Goal: Task Accomplishment & Management: Use online tool/utility

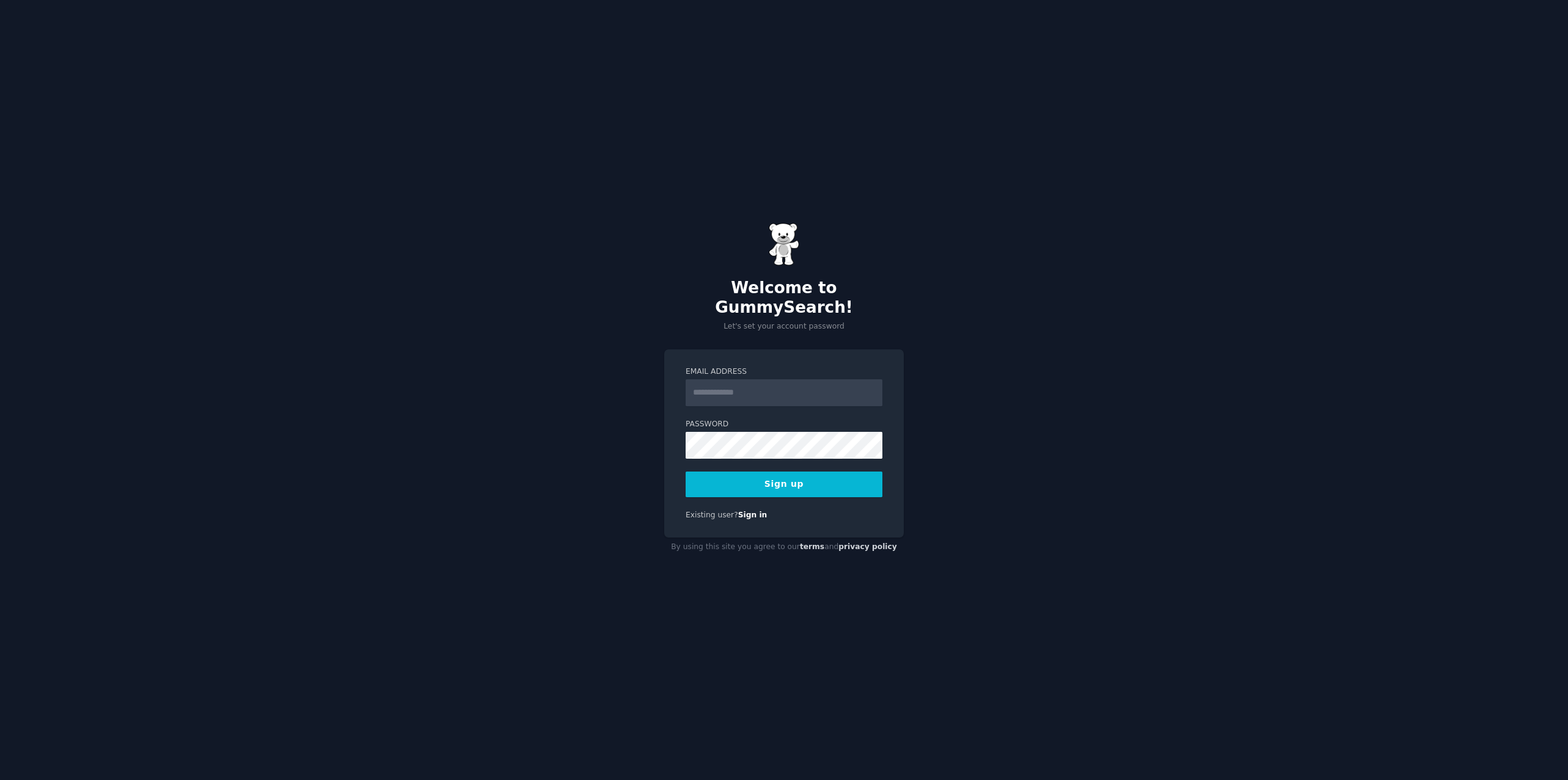
drag, startPoint x: 820, startPoint y: 356, endPoint x: 820, endPoint y: 365, distance: 9.0
click at [820, 356] on div "Email Address Password Sign up Existing user? Sign in" at bounding box center [784, 444] width 240 height 189
click at [817, 380] on input "Email Address" at bounding box center [784, 393] width 196 height 27
type input "**********"
click at [759, 481] on button "Sign up" at bounding box center [784, 484] width 196 height 26
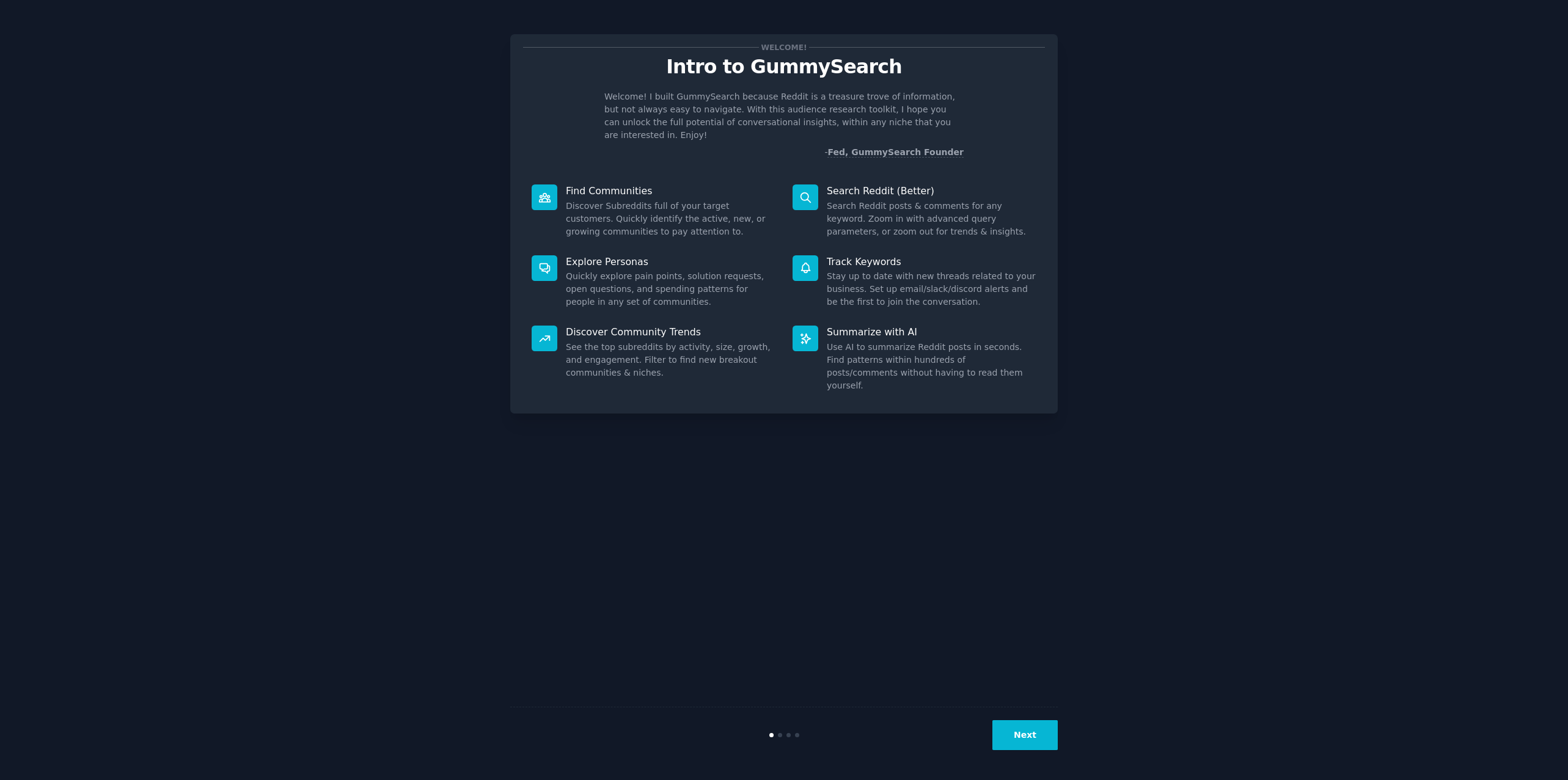
click at [547, 481] on div "Welcome! Intro to GummySearch Welcome! I built GummySearch because Reddit is a …" at bounding box center [784, 390] width 547 height 746
click at [1006, 729] on button "Next" at bounding box center [1025, 735] width 65 height 30
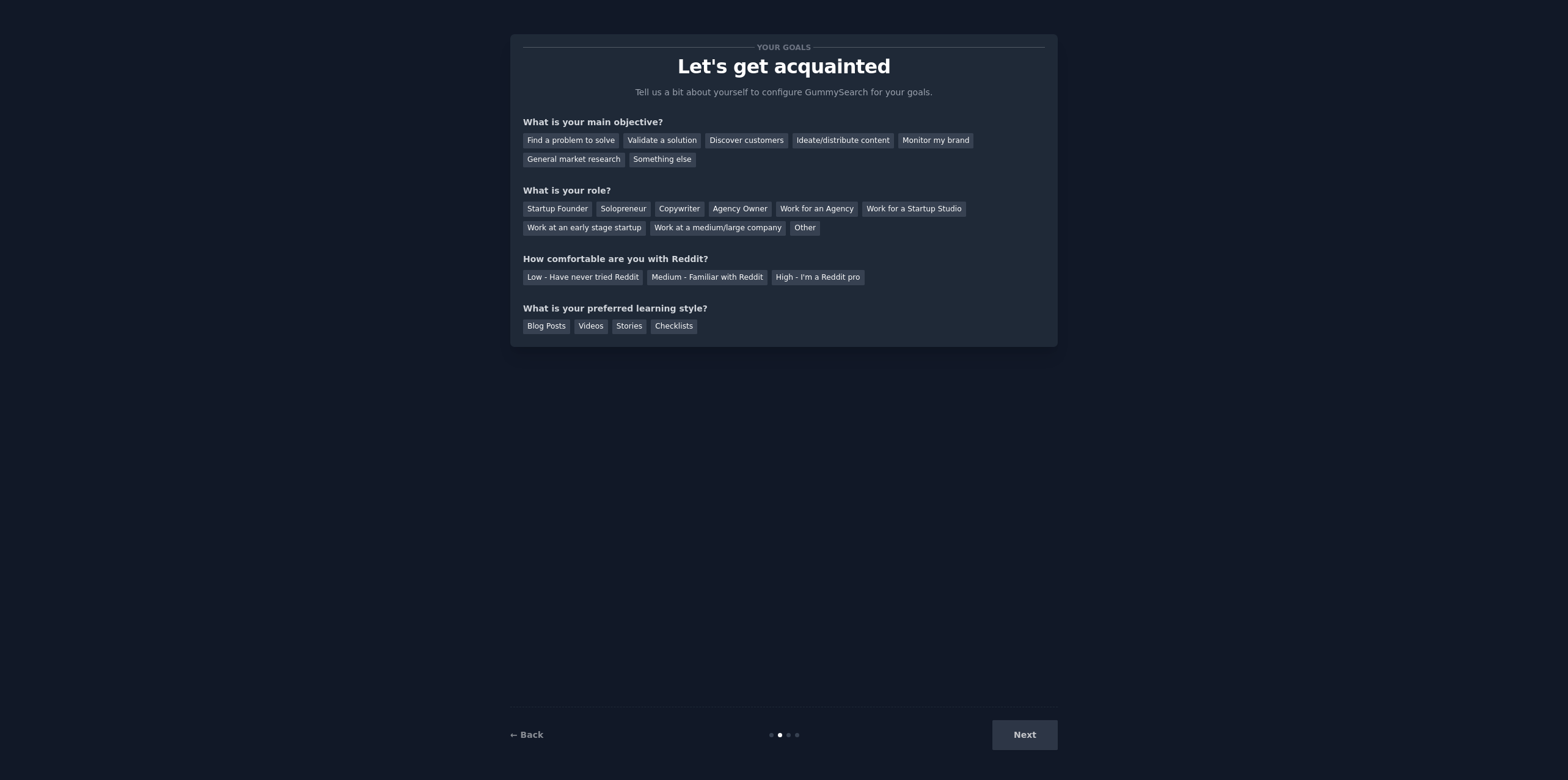
click at [582, 130] on div "Find a problem to solve Validate a solution Discover customers Ideate/distribut…" at bounding box center [784, 148] width 522 height 38
click at [582, 144] on div "Find a problem to solve" at bounding box center [571, 141] width 96 height 15
click at [748, 141] on div "Discover customers" at bounding box center [746, 141] width 82 height 15
click at [792, 144] on div "Ideate/distribute content" at bounding box center [843, 141] width 102 height 15
click at [705, 142] on div "Discover customers" at bounding box center [746, 141] width 82 height 15
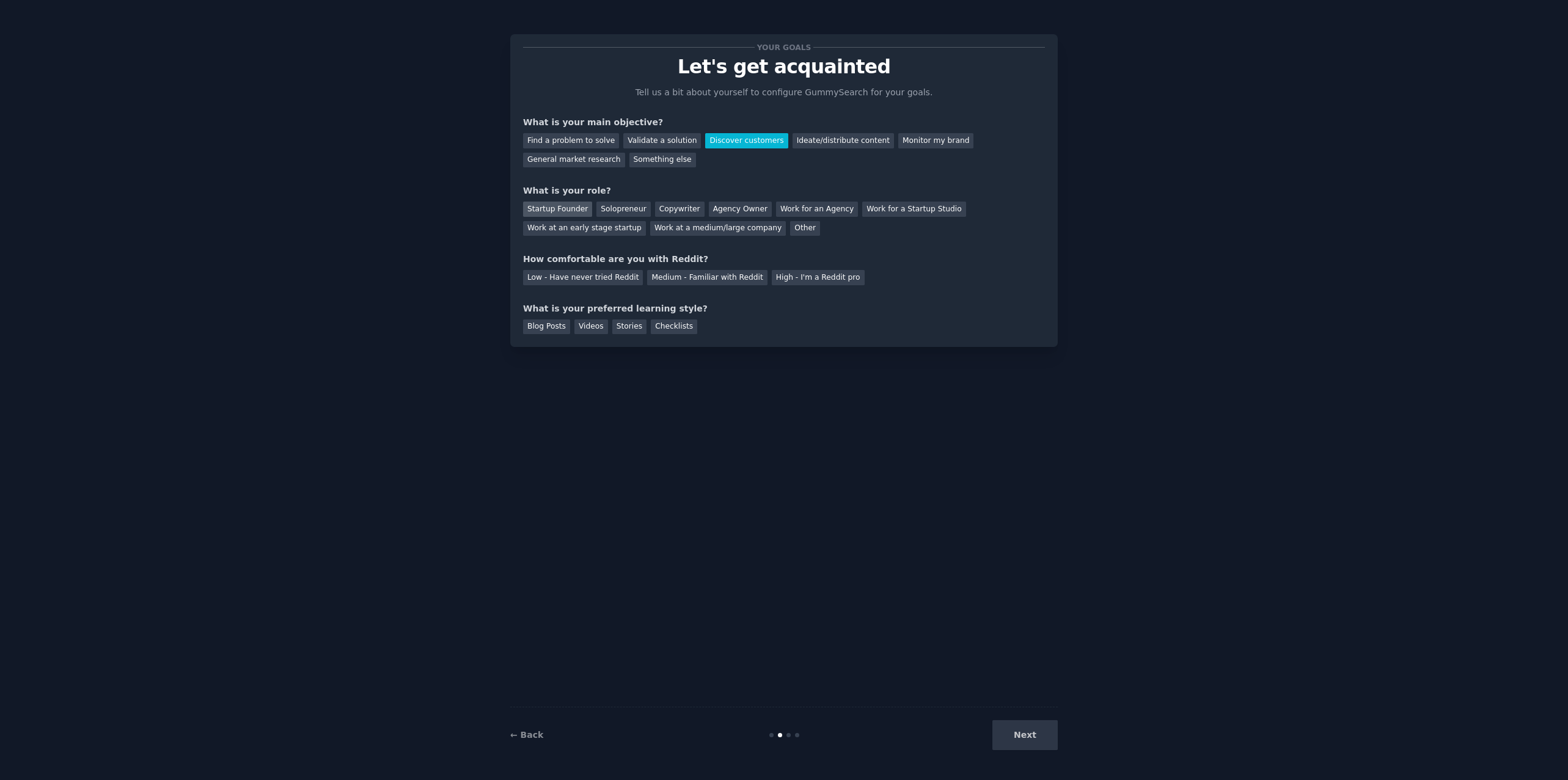
click at [567, 204] on div "Startup Founder" at bounding box center [558, 209] width 69 height 15
click at [614, 277] on div "Low - Have never tried Reddit" at bounding box center [583, 277] width 120 height 15
click at [557, 326] on div "Blog Posts" at bounding box center [547, 327] width 47 height 15
click at [1012, 739] on button "Next" at bounding box center [1025, 735] width 65 height 30
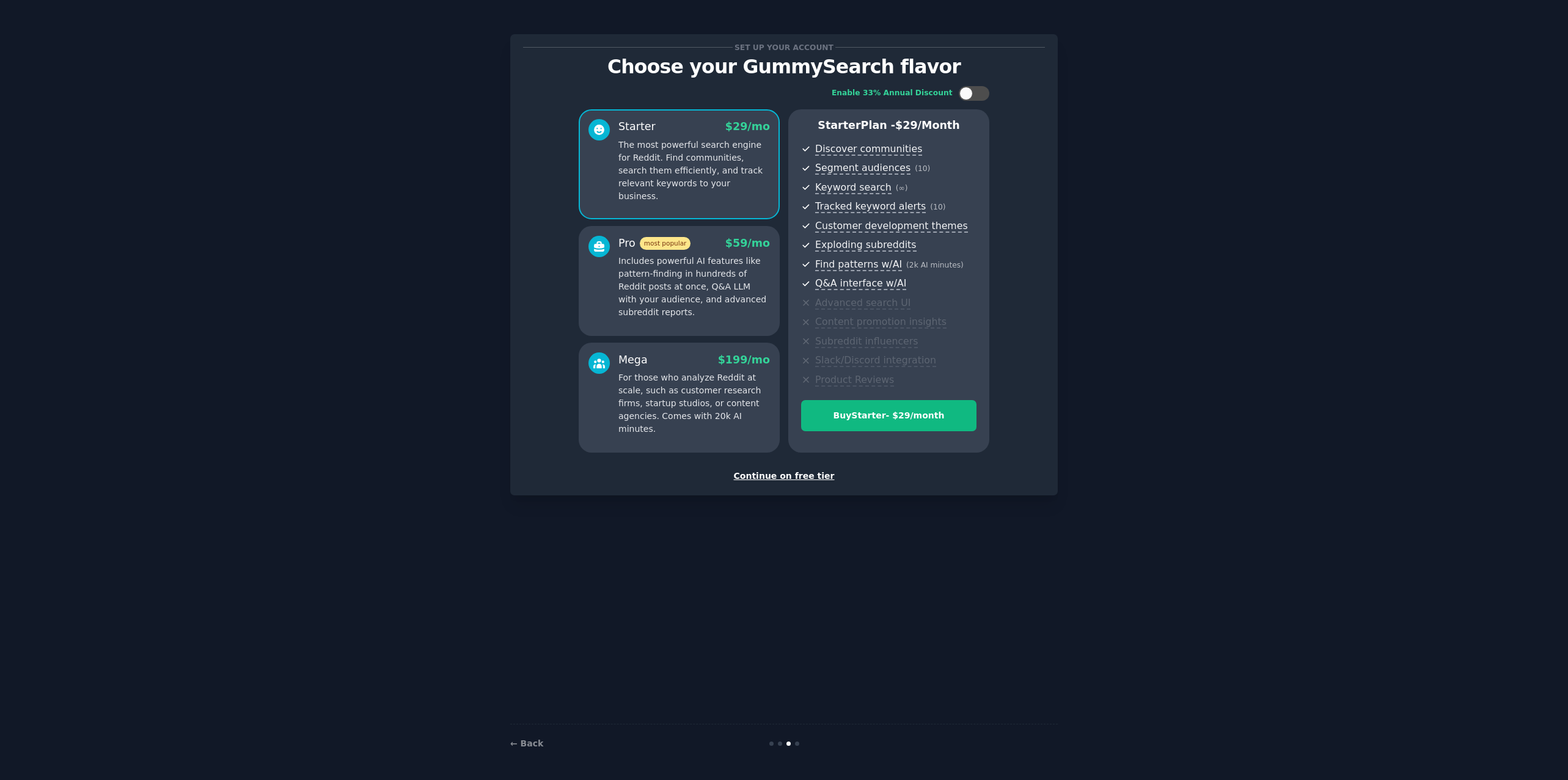
click at [791, 475] on div "Continue on free tier" at bounding box center [784, 476] width 522 height 13
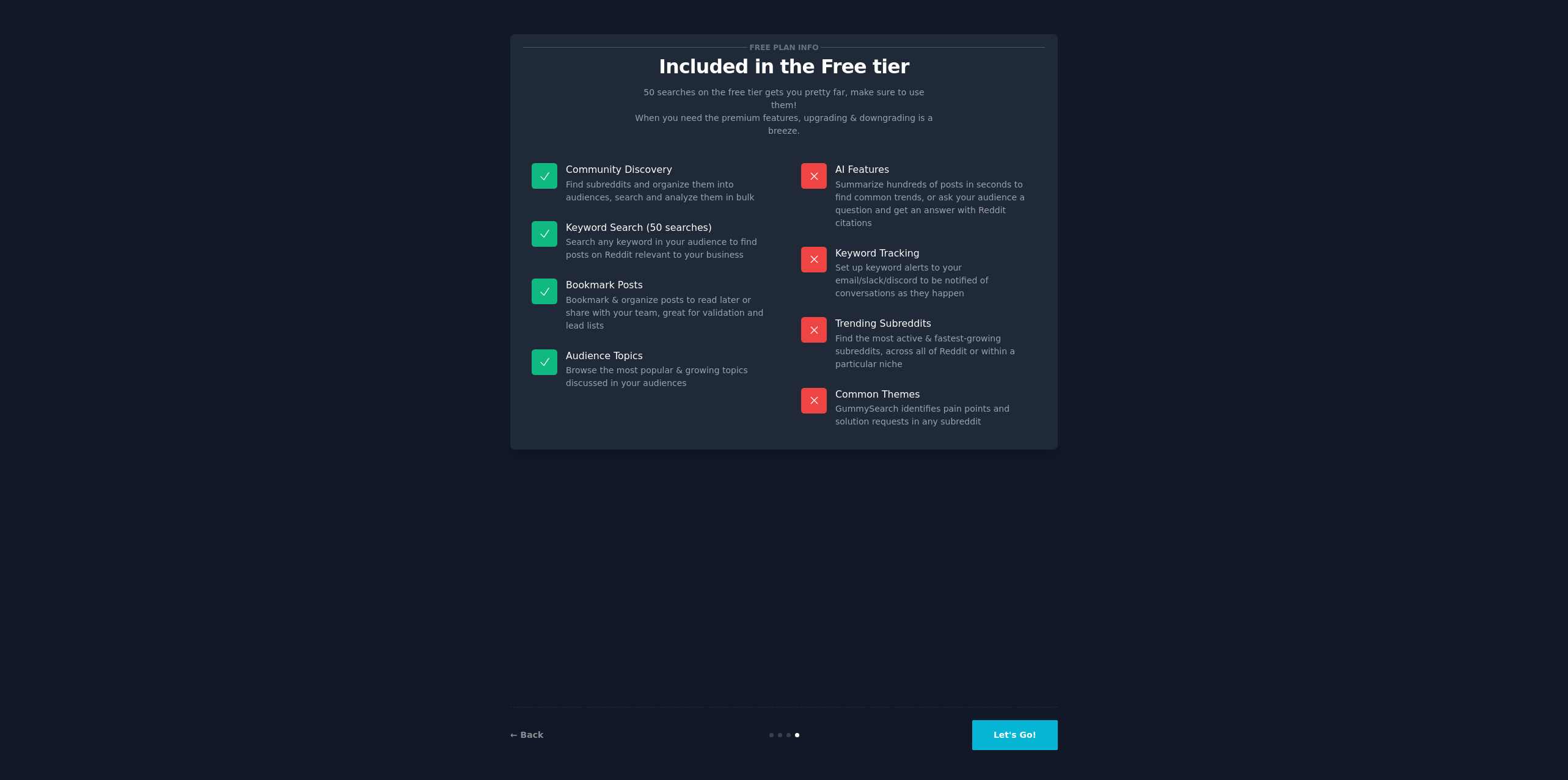
click at [1011, 745] on button "Let's Go!" at bounding box center [1015, 735] width 85 height 30
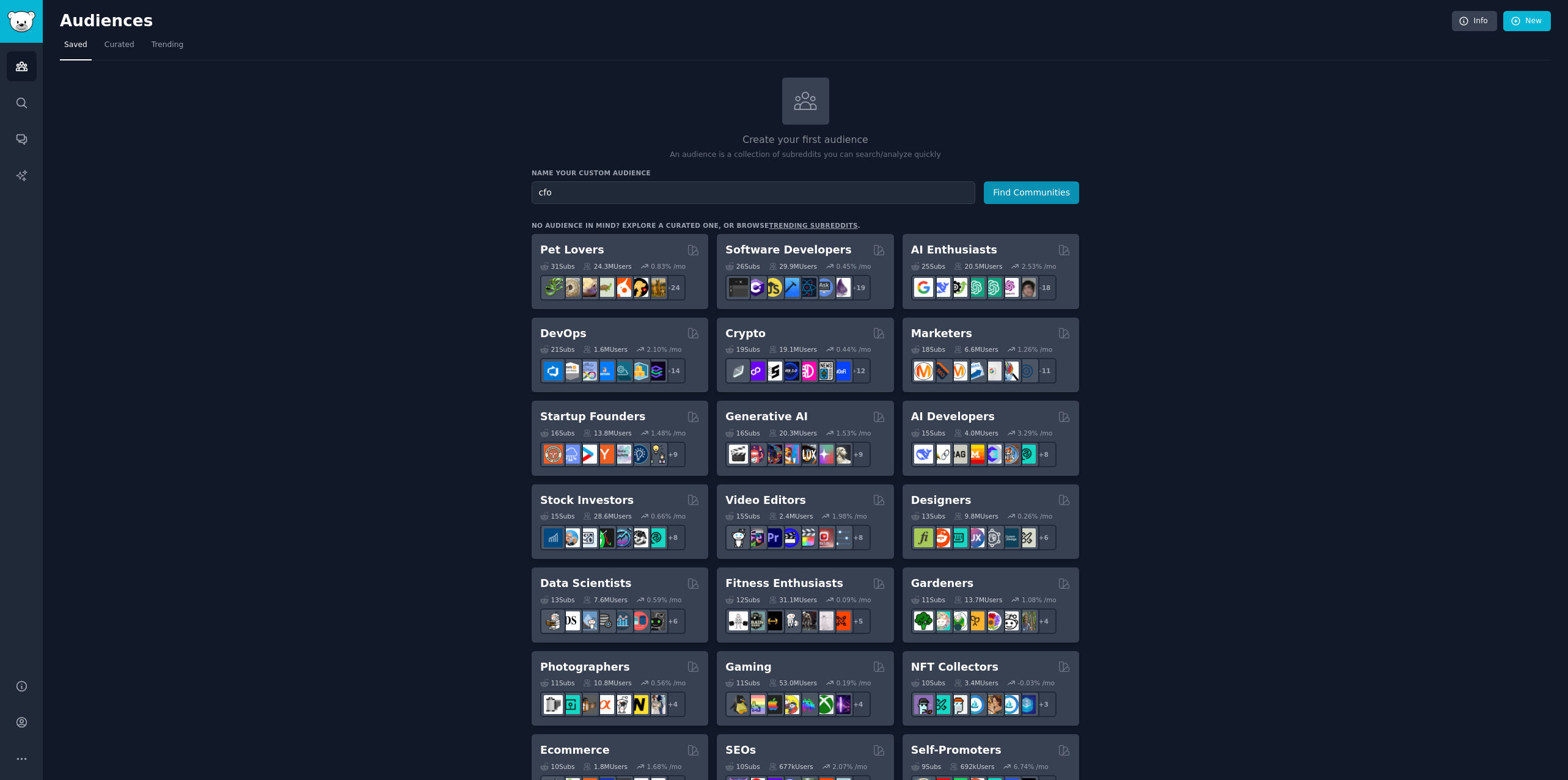
type input "cfo"
click at [984, 182] on button "Find Communities" at bounding box center [1032, 193] width 96 height 23
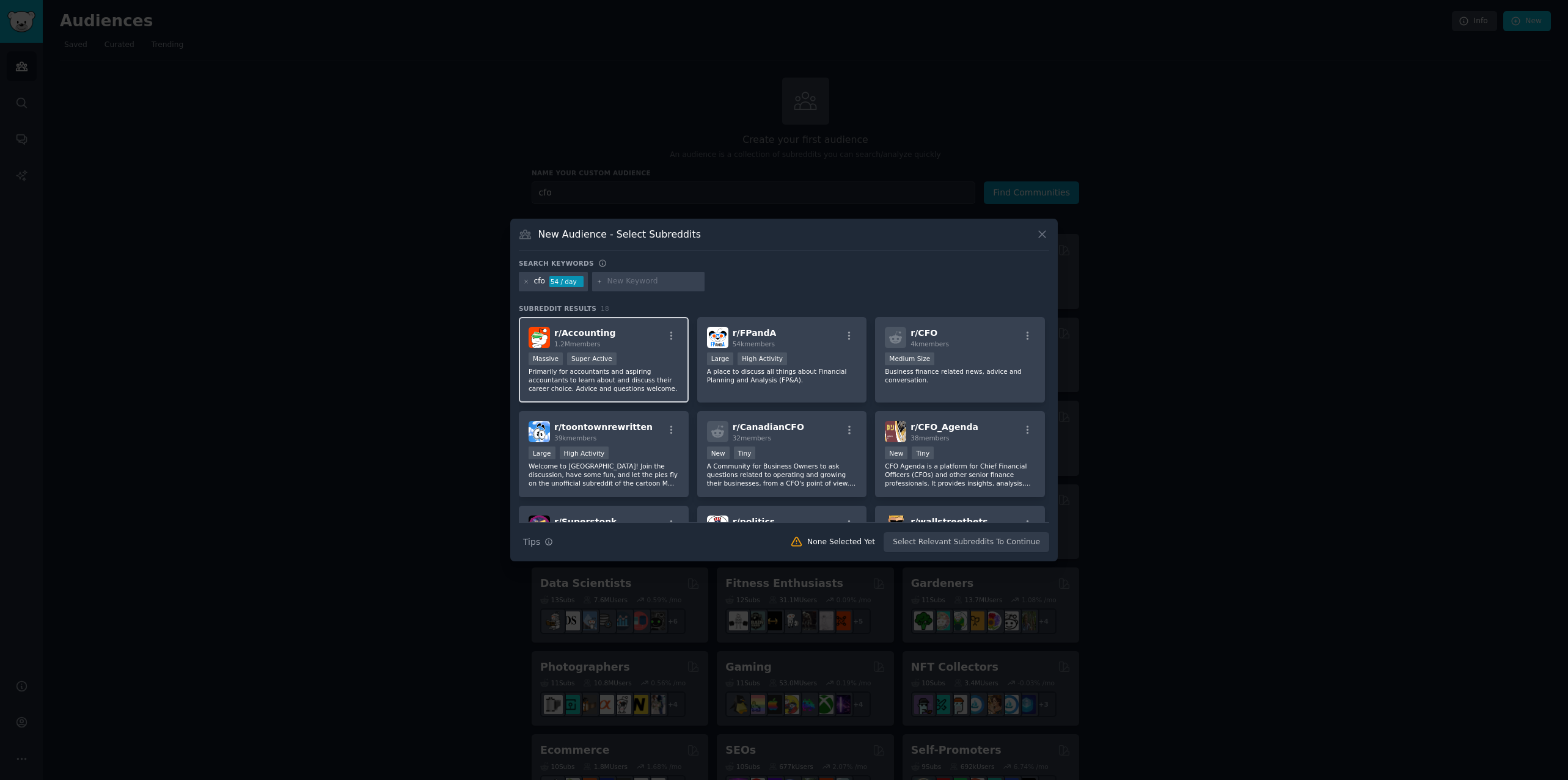
click at [633, 346] on div "r/ Accounting 1.2M members" at bounding box center [603, 337] width 150 height 21
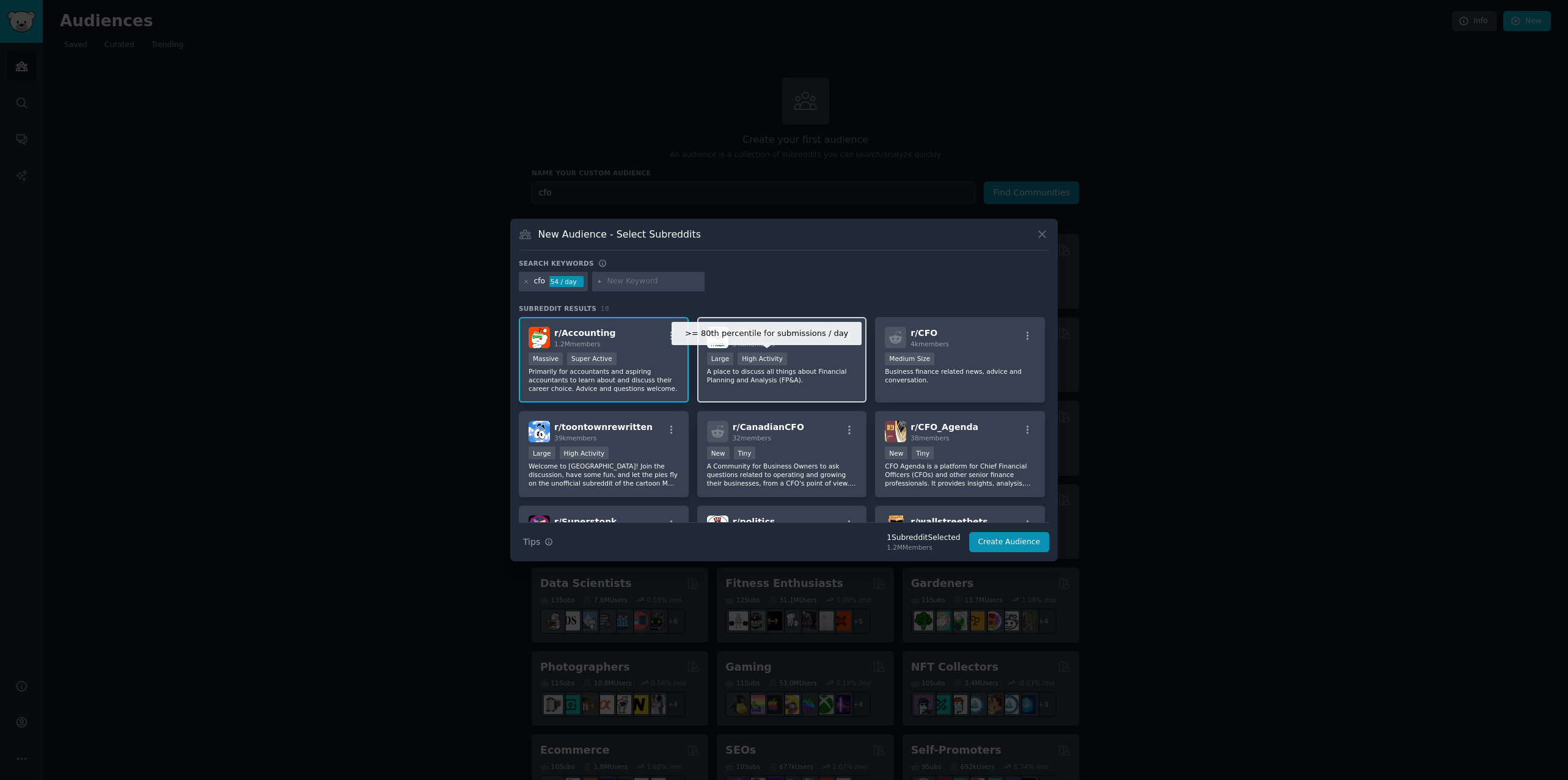
click at [737, 353] on div "High Activity" at bounding box center [762, 358] width 49 height 13
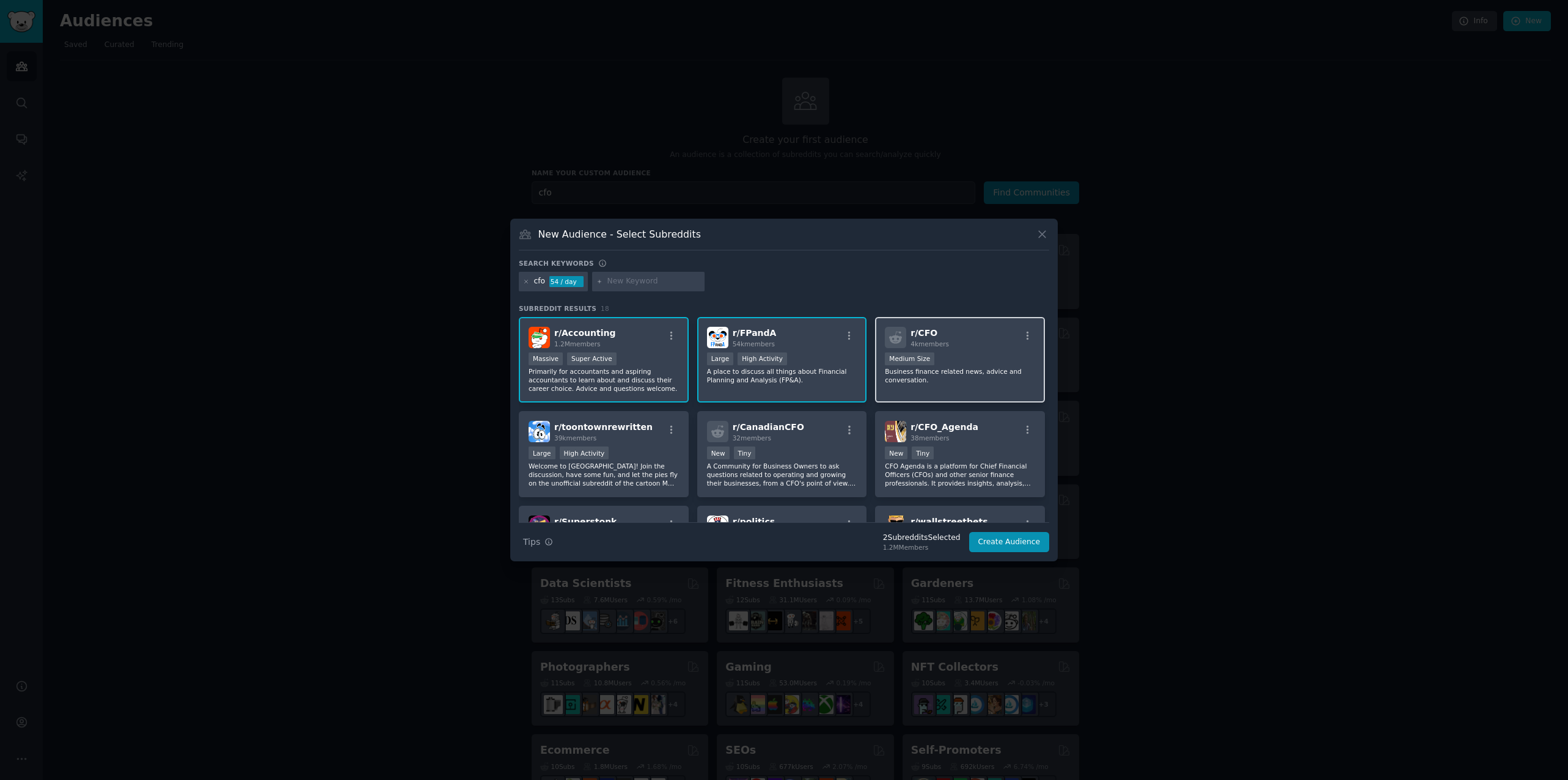
click at [962, 374] on p "Business finance related news, advice and conversation." at bounding box center [959, 375] width 150 height 17
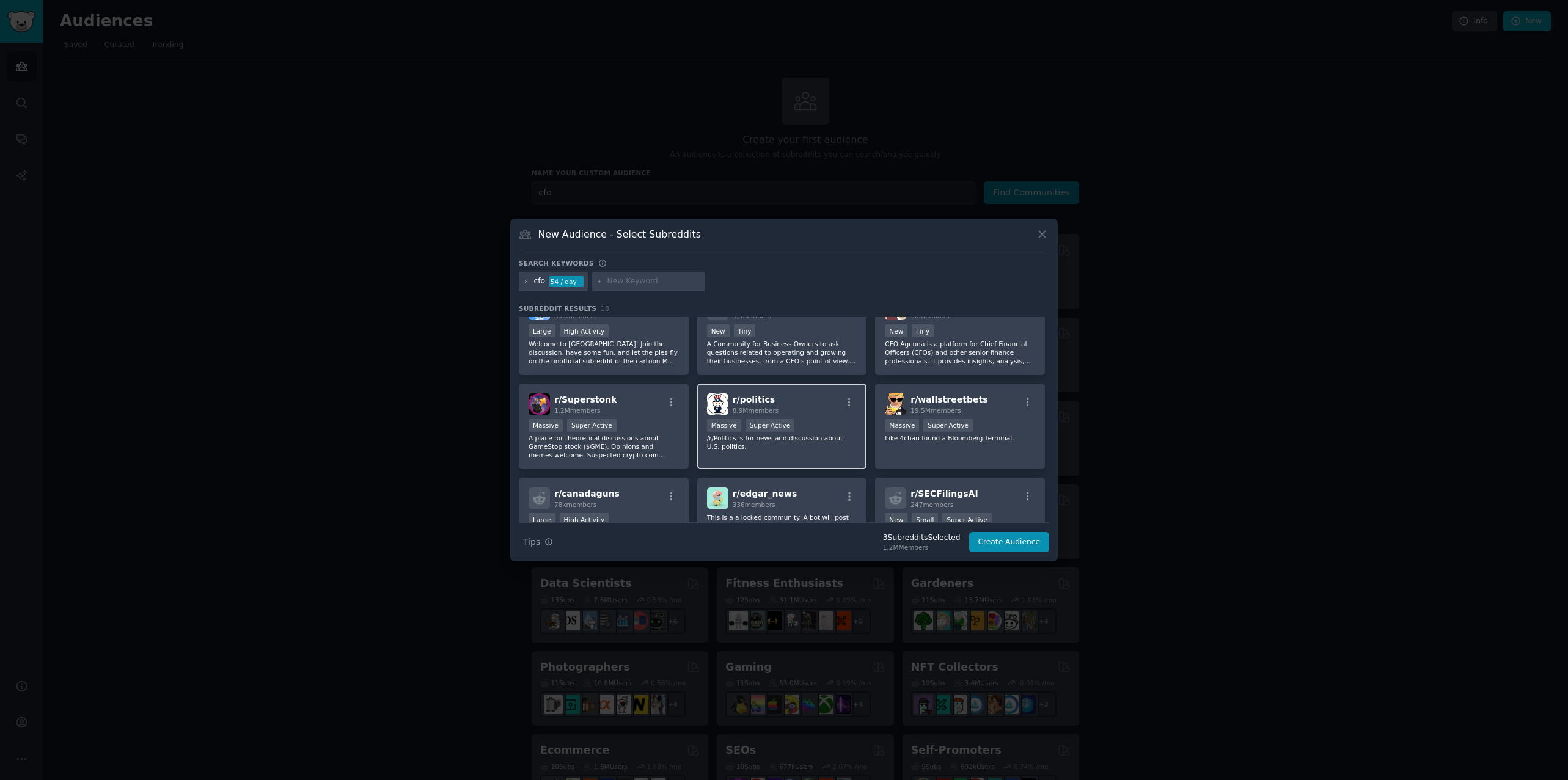
scroll to position [183, 0]
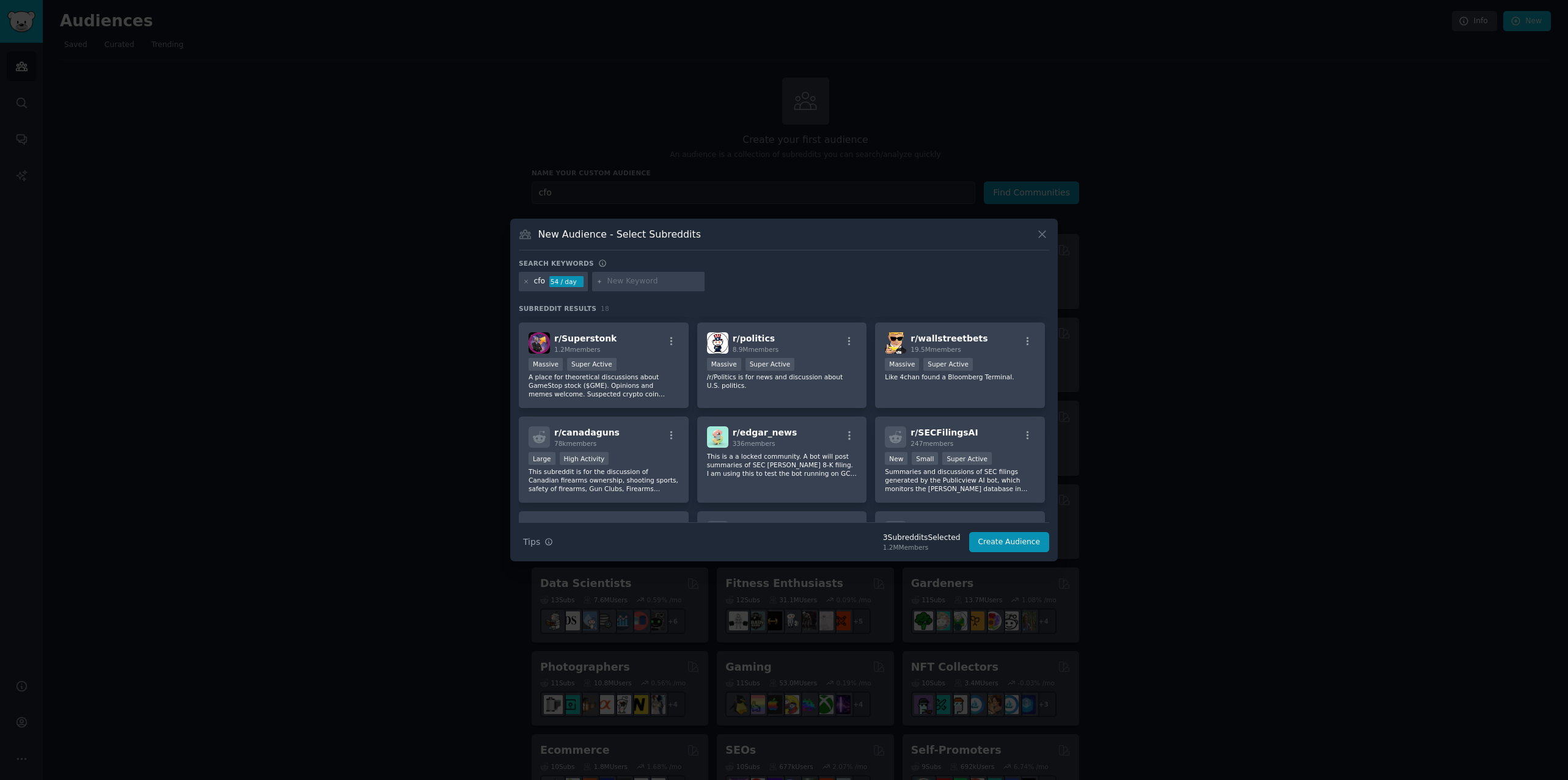
click at [636, 283] on input "text" at bounding box center [653, 281] width 93 height 11
type input "controlling"
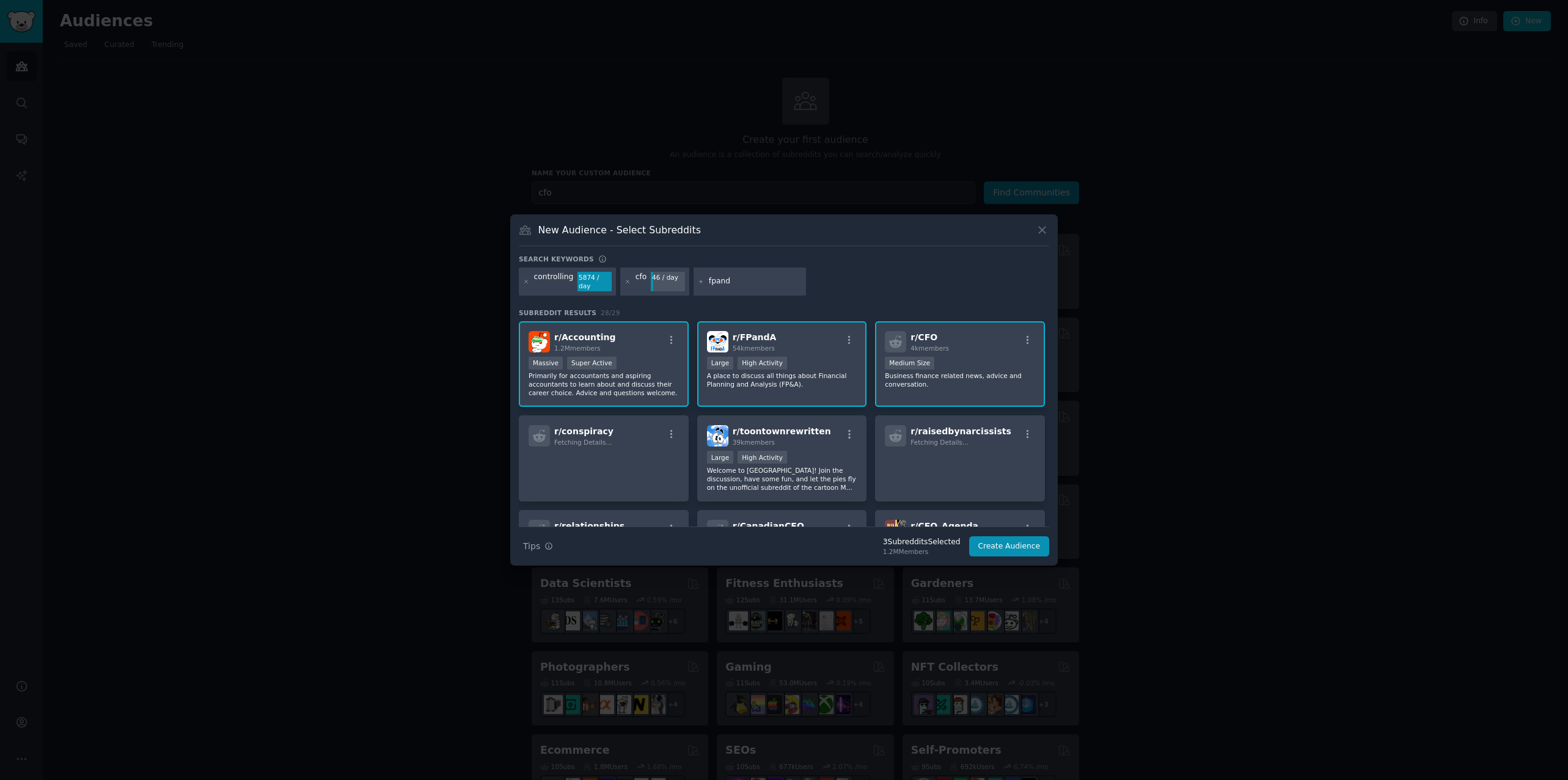
type input "fpanda"
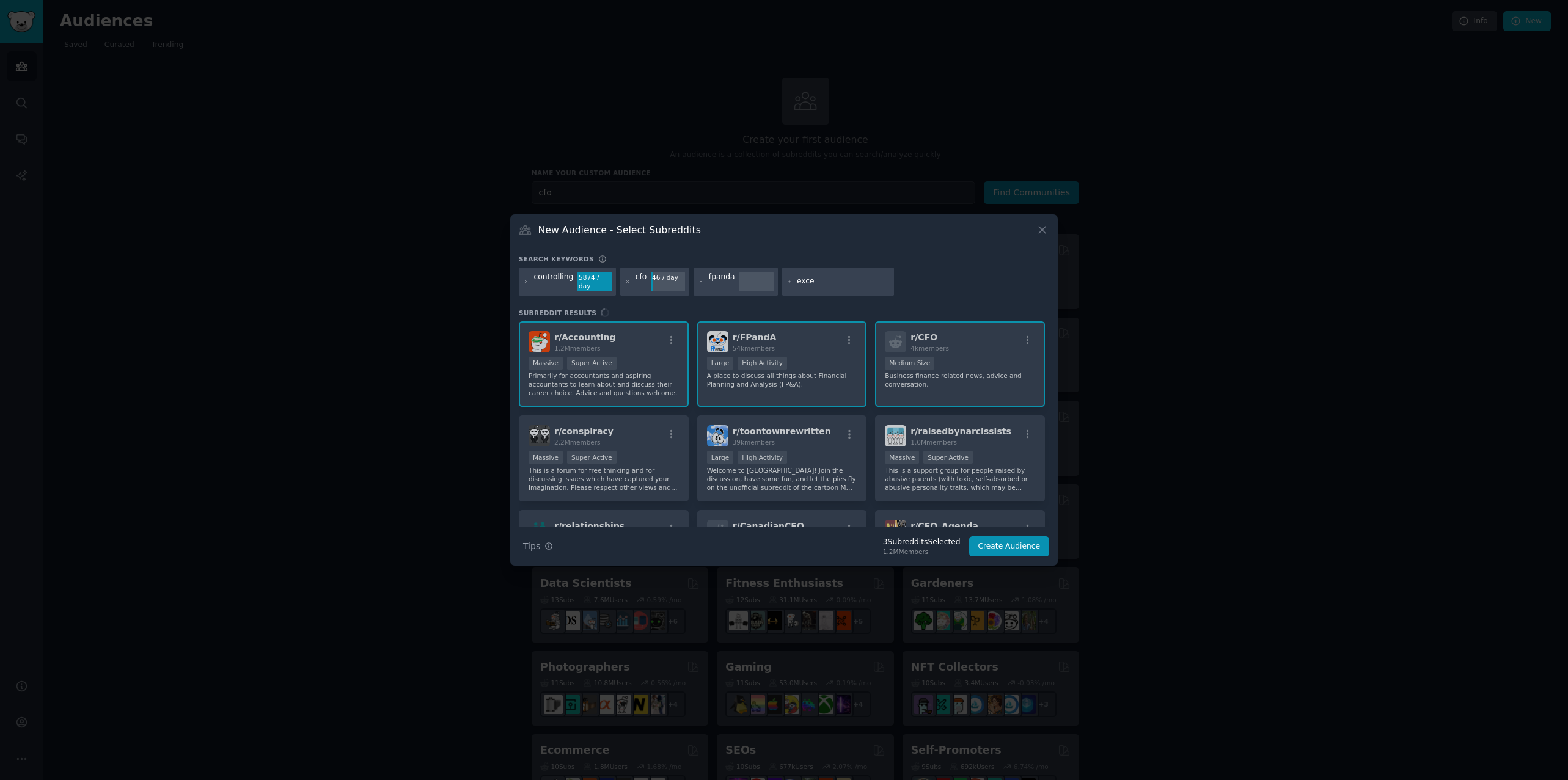
type input "excel"
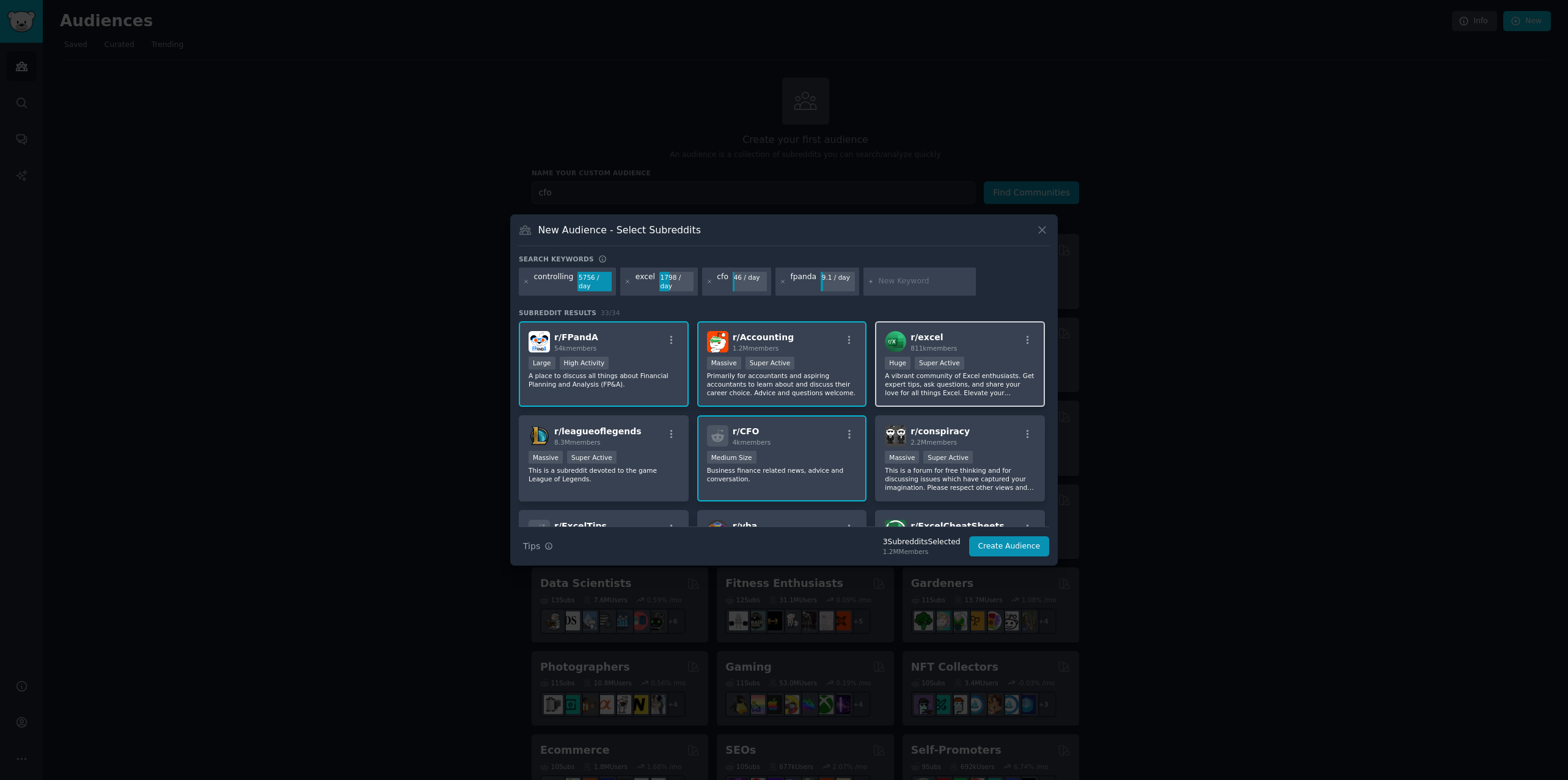
click at [971, 362] on div "Huge Super Active" at bounding box center [959, 364] width 150 height 15
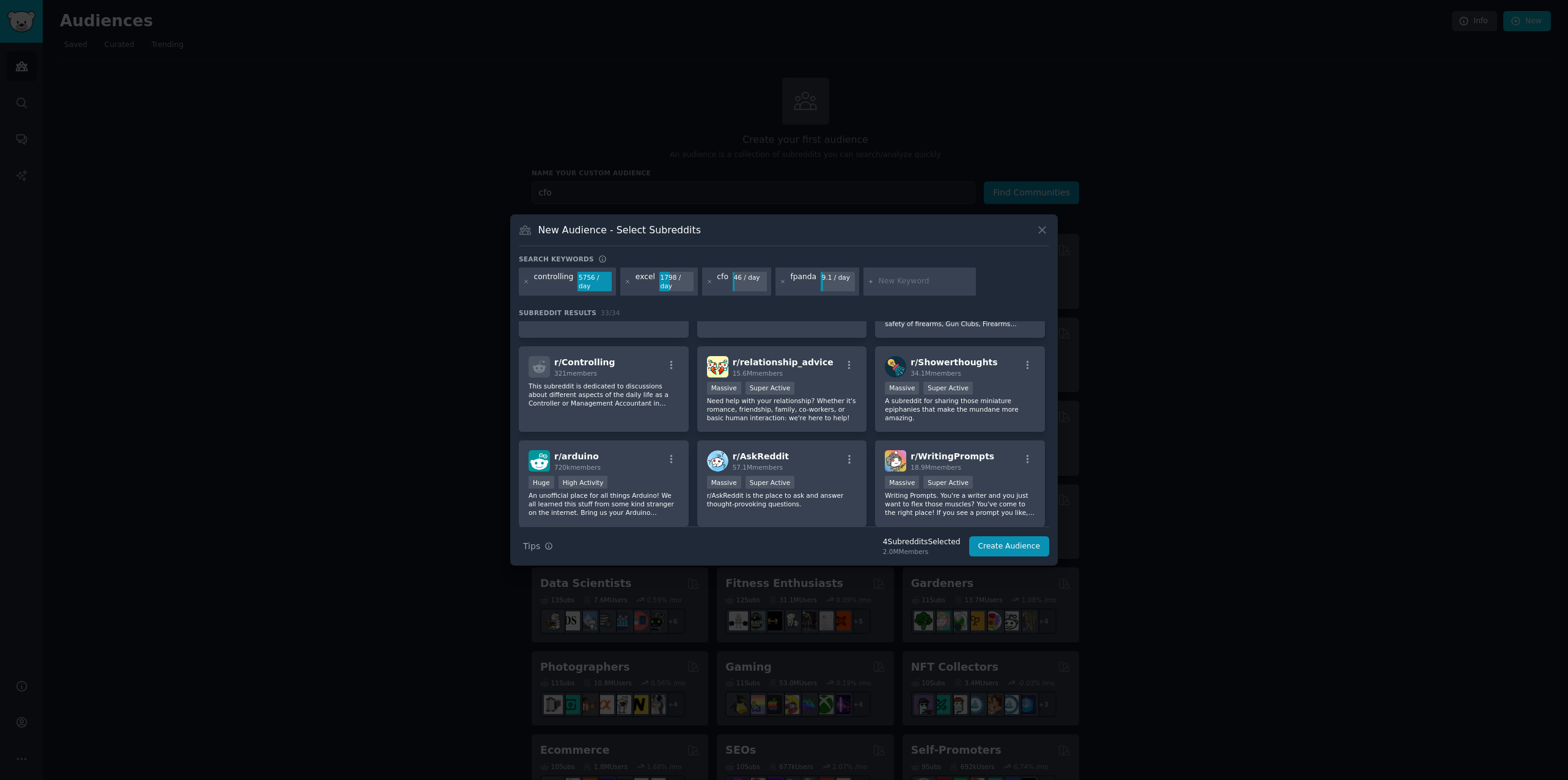
scroll to position [550, 0]
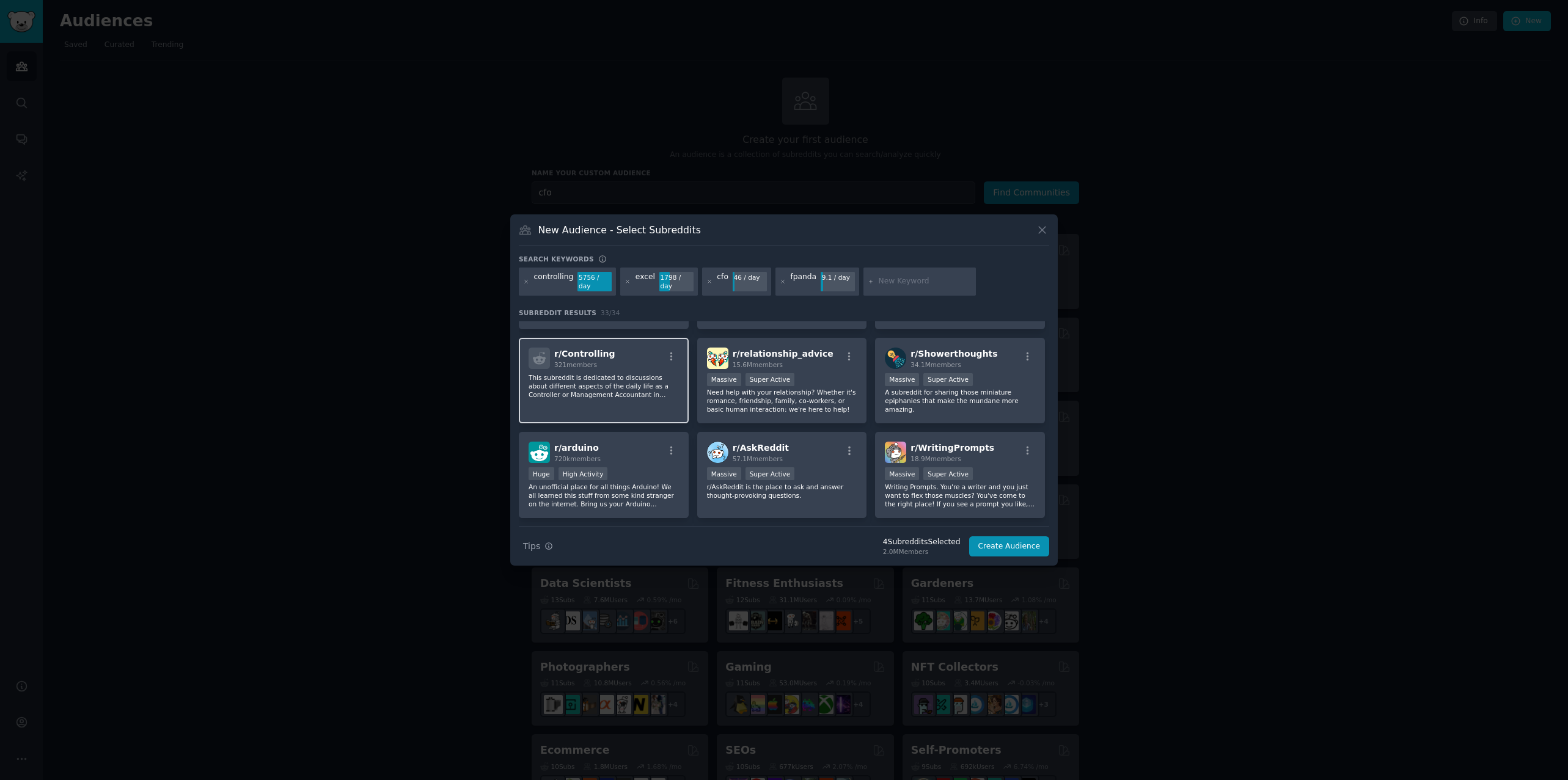
click at [650, 391] on p "This subreddit is dedicated to discussions about different aspects of the daily…" at bounding box center [603, 386] width 150 height 26
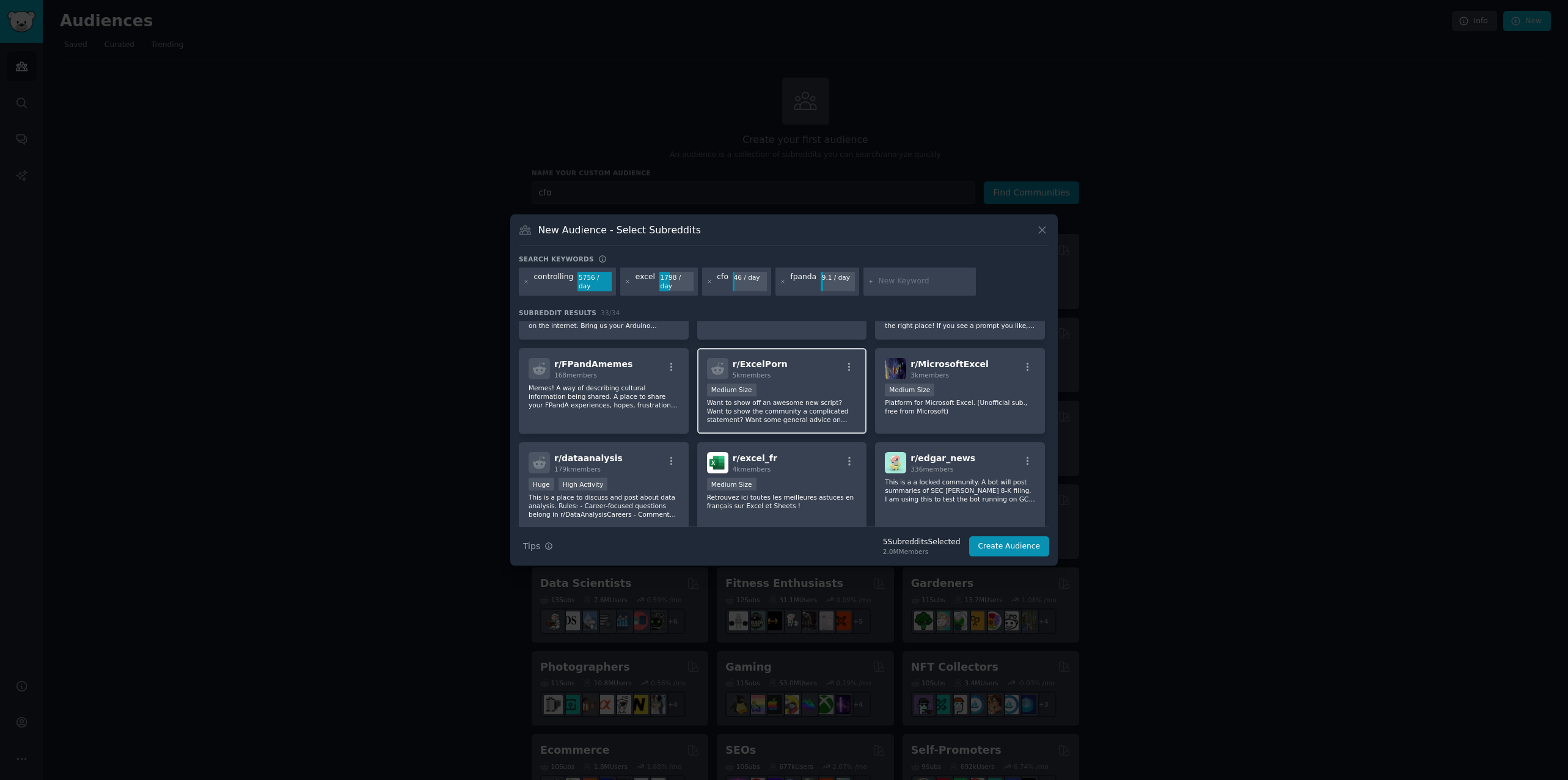
scroll to position [733, 0]
click at [600, 453] on span "r/ dataanalysis" at bounding box center [588, 453] width 68 height 10
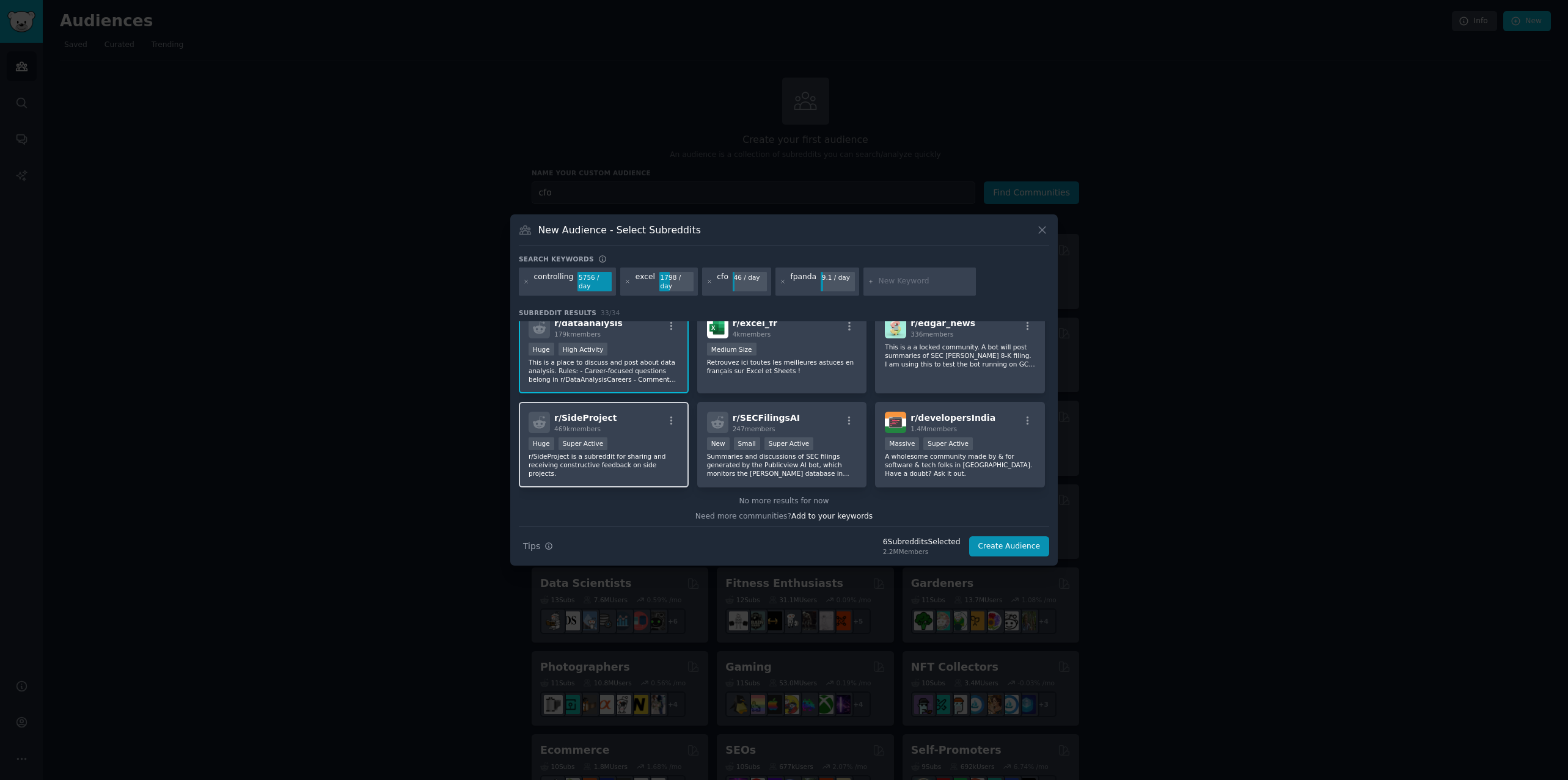
scroll to position [867, 0]
click at [985, 542] on button "Create Audience" at bounding box center [1010, 547] width 81 height 21
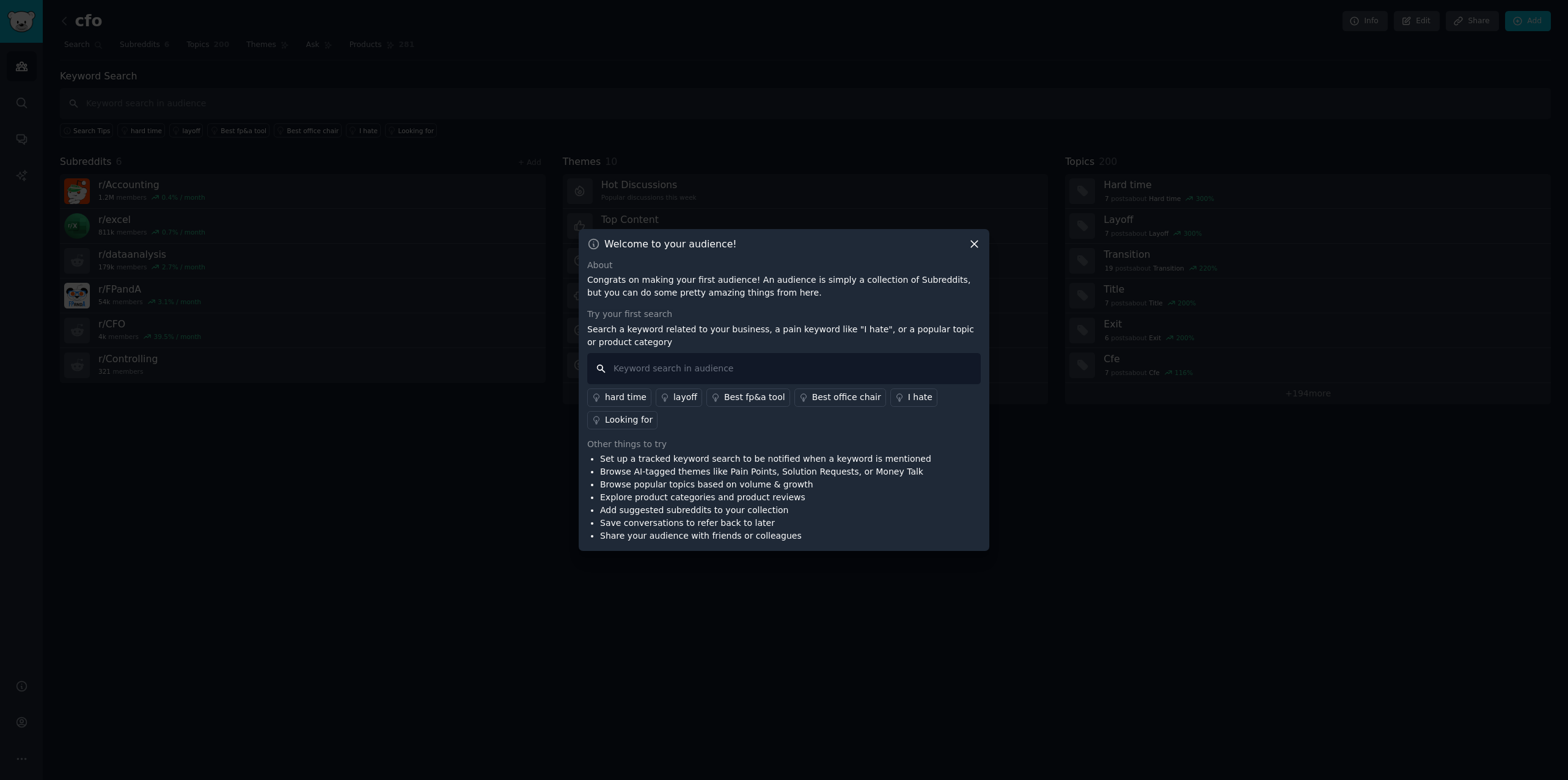
click at [755, 377] on input "text" at bounding box center [784, 369] width 394 height 31
type input "ai tool"
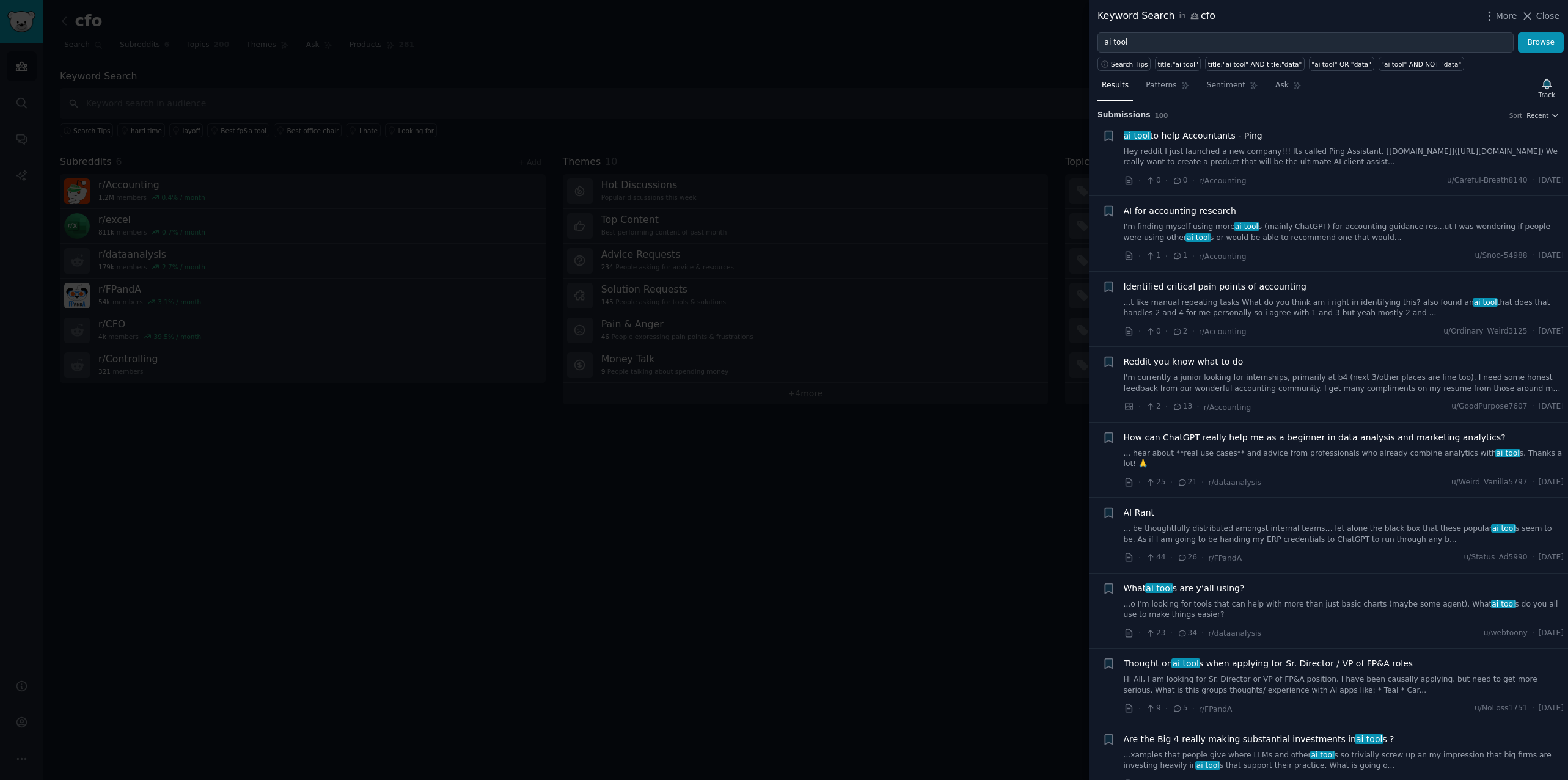
click at [1269, 528] on link "... be thoughtfully distributed amongst internal teams… let alone the black box…" at bounding box center [1344, 534] width 441 height 21
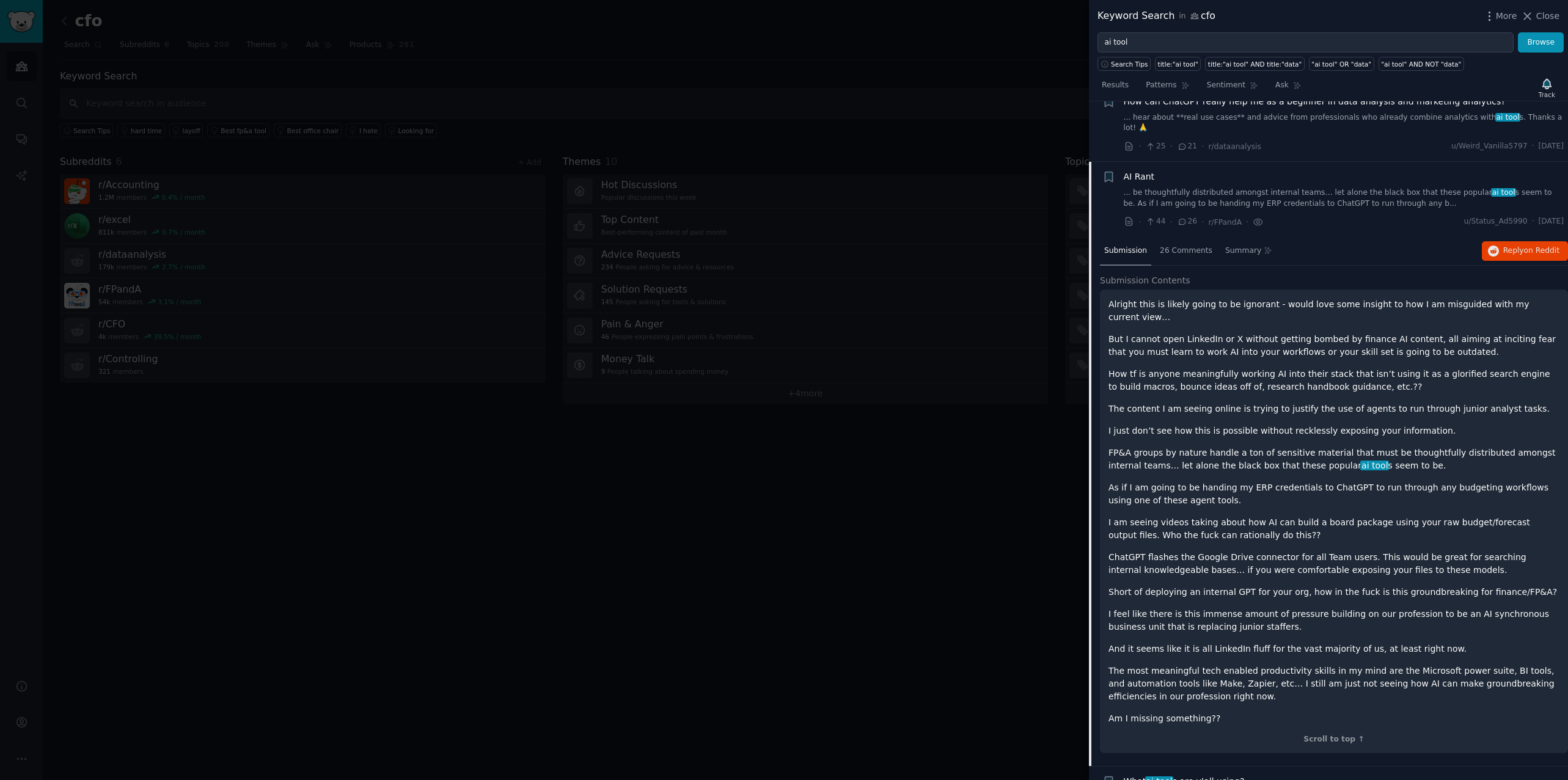
scroll to position [386, 0]
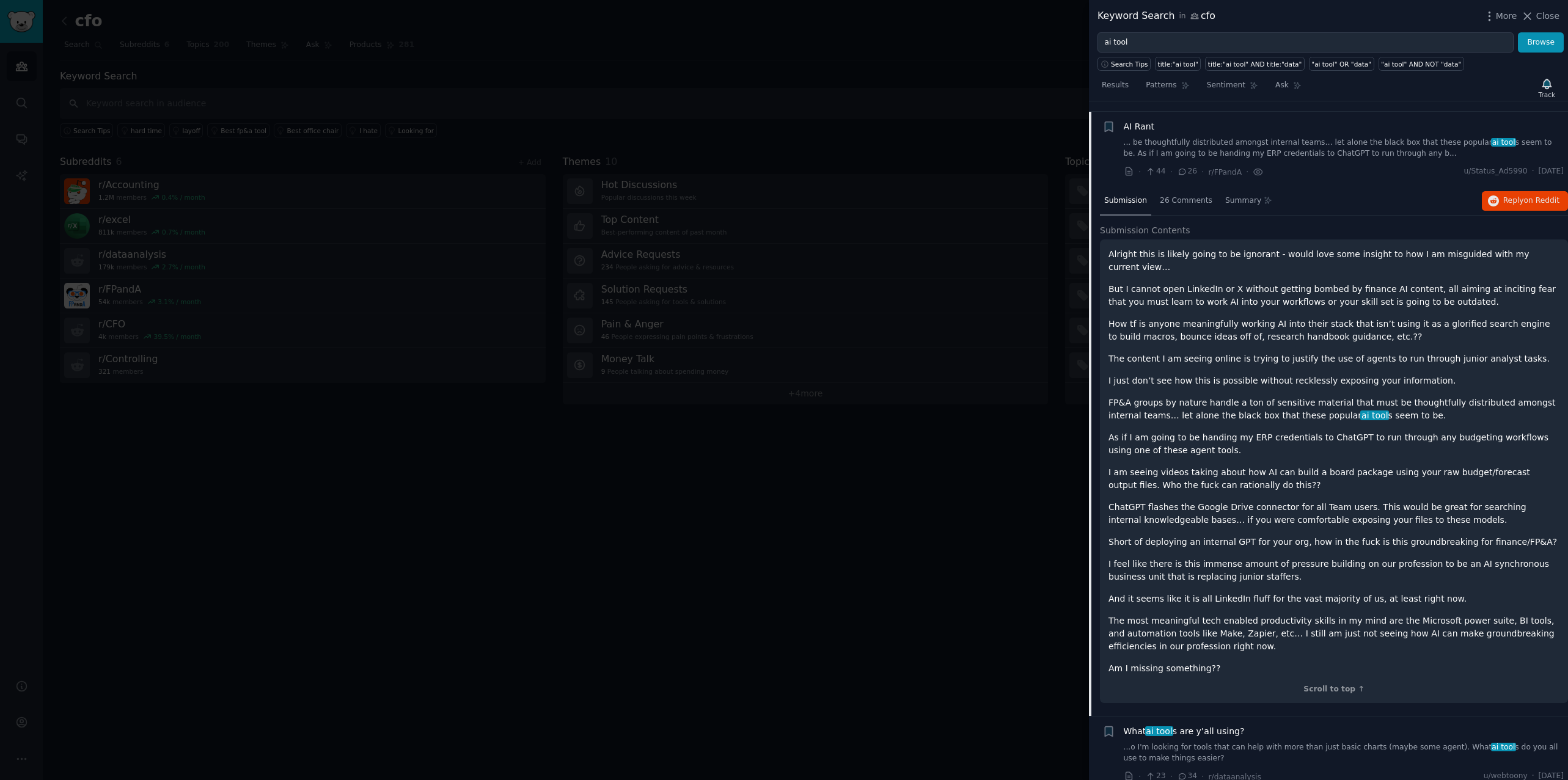
click at [932, 468] on div at bounding box center [784, 390] width 1568 height 780
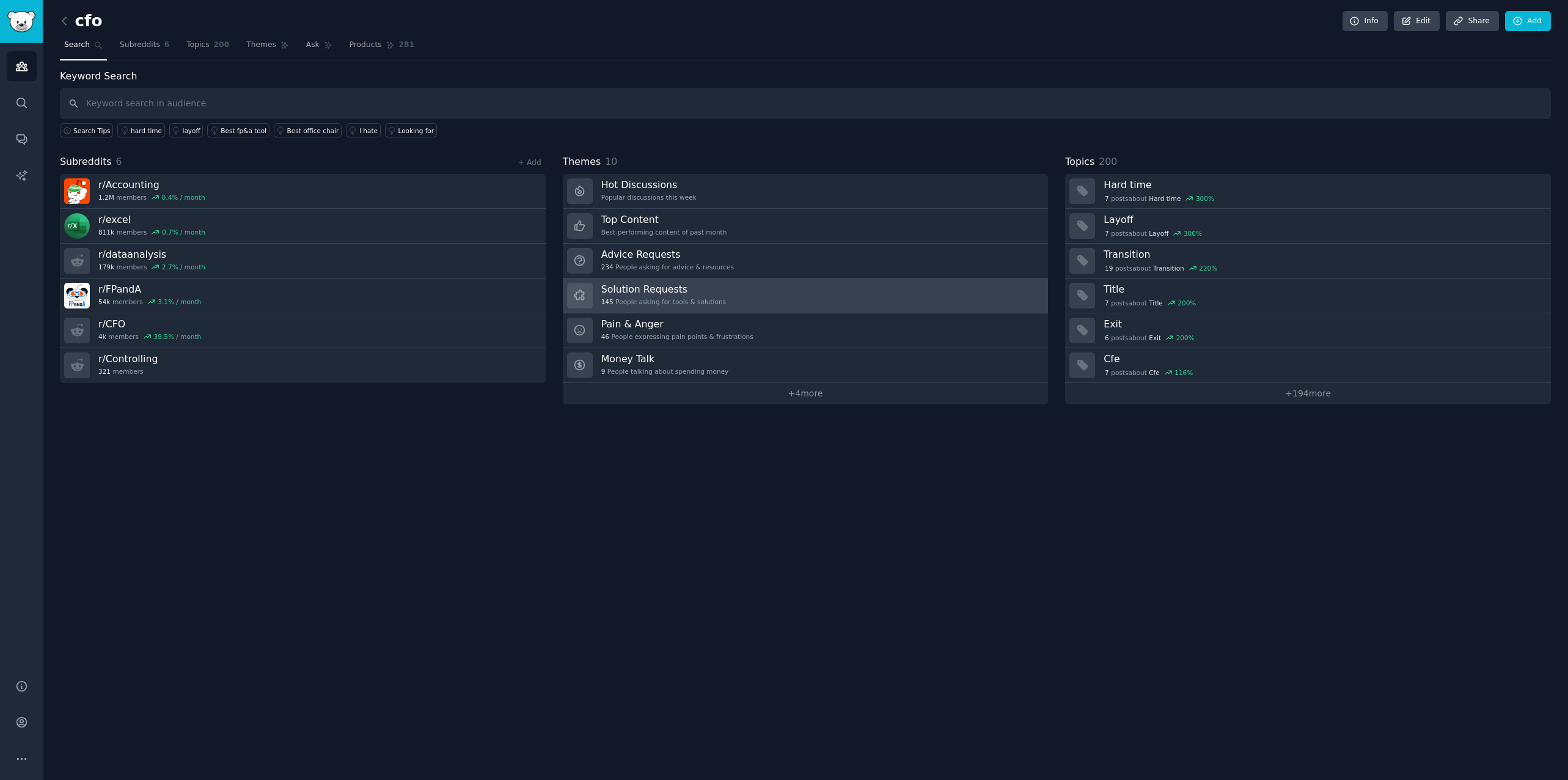
click at [698, 288] on h3 "Solution Requests" at bounding box center [663, 288] width 124 height 13
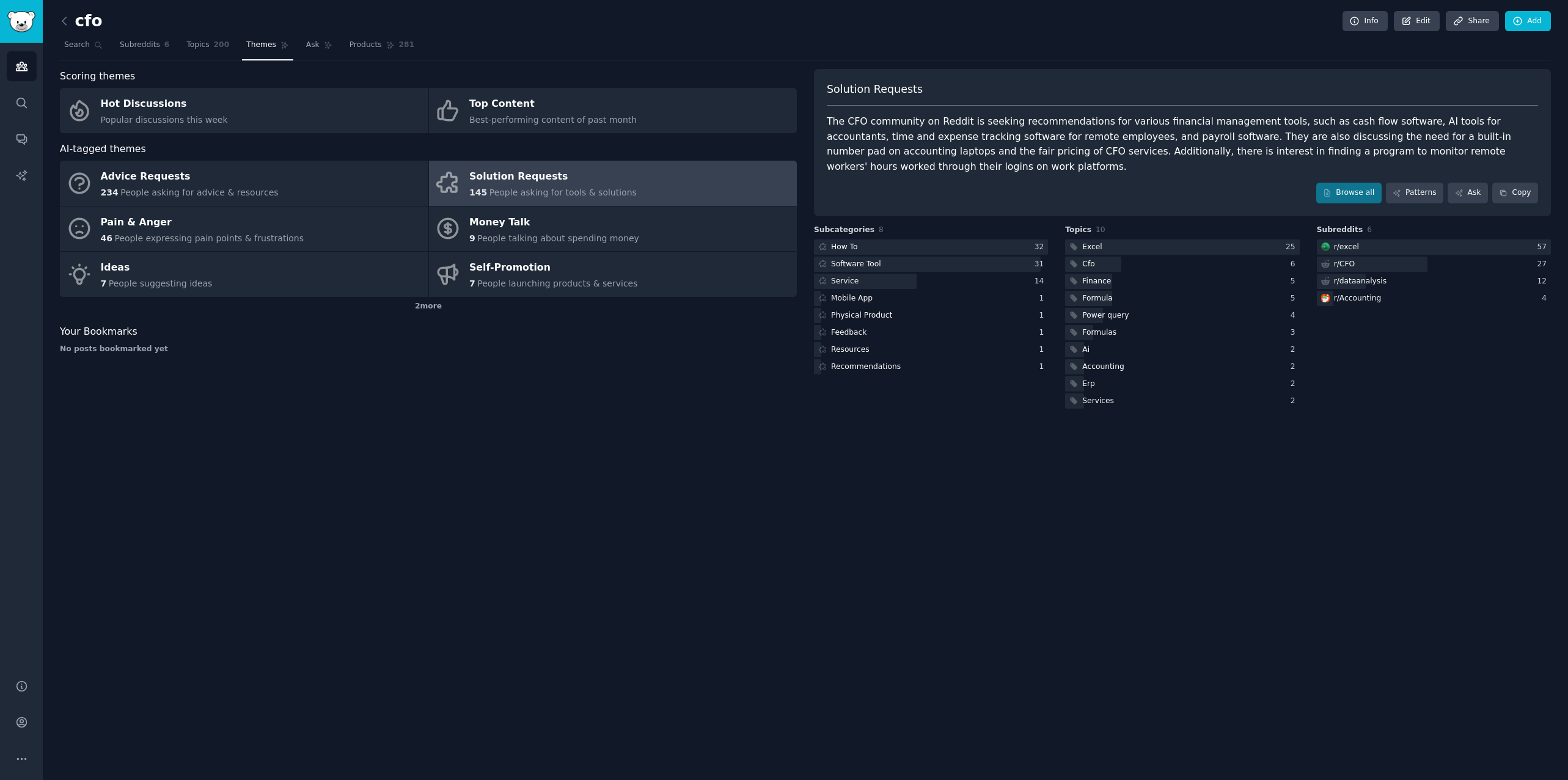
click at [1133, 436] on div "cfo Info Edit Share Add Search Subreddits 6 Topics 200 Themes Ask Products 281 …" at bounding box center [805, 390] width 1525 height 780
click at [1346, 182] on link "Browse all" at bounding box center [1349, 193] width 65 height 21
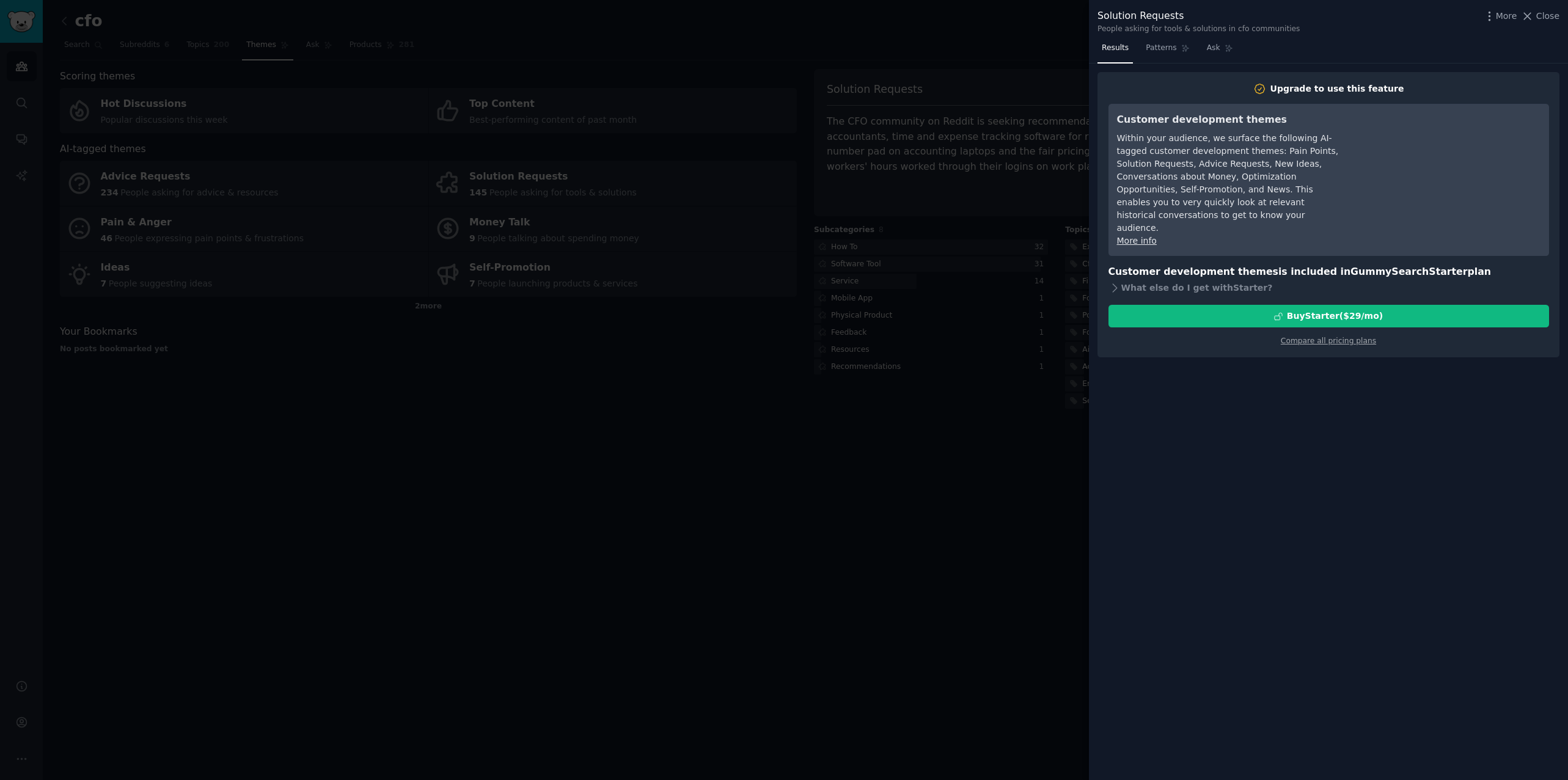
click at [870, 322] on div at bounding box center [784, 390] width 1568 height 780
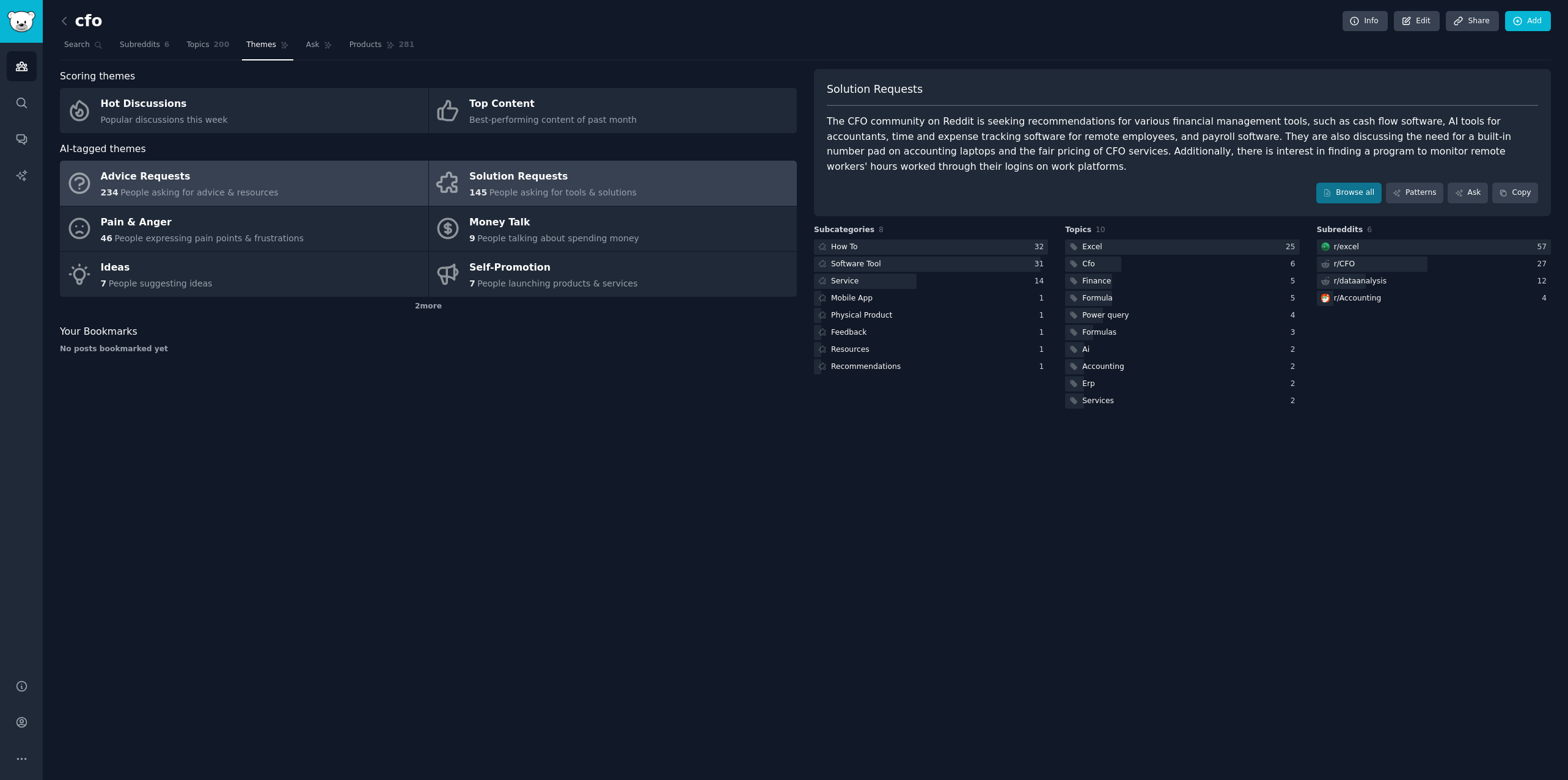
click at [326, 204] on link "Advice Requests 234 People asking for advice & resources" at bounding box center [244, 182] width 369 height 45
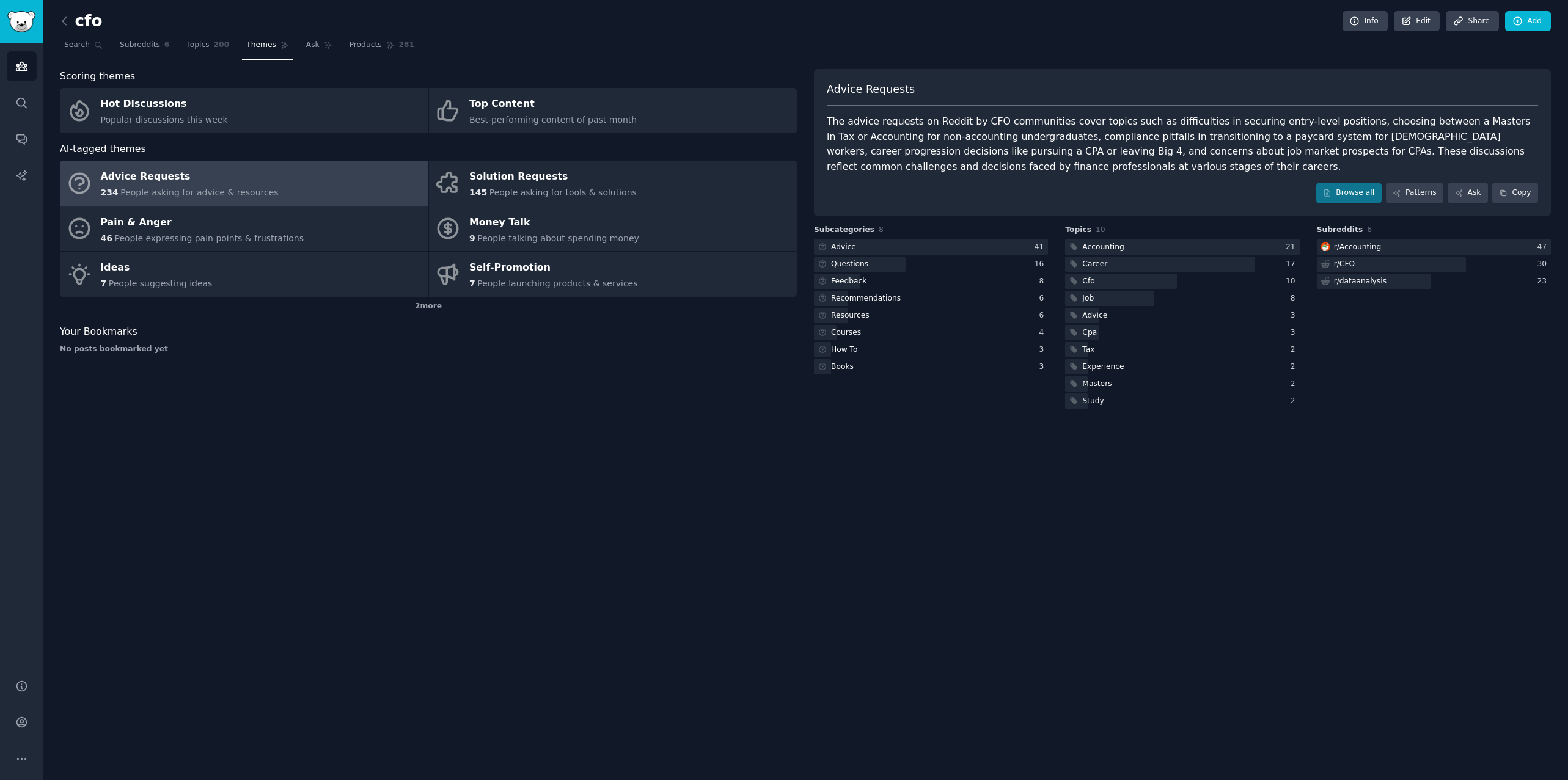
click at [895, 239] on div "Subcategories 8 Advice 41 Questions 16 Feedback 8 Recommendations 6 Resources 6…" at bounding box center [931, 318] width 234 height 186
click at [873, 241] on div at bounding box center [931, 247] width 234 height 15
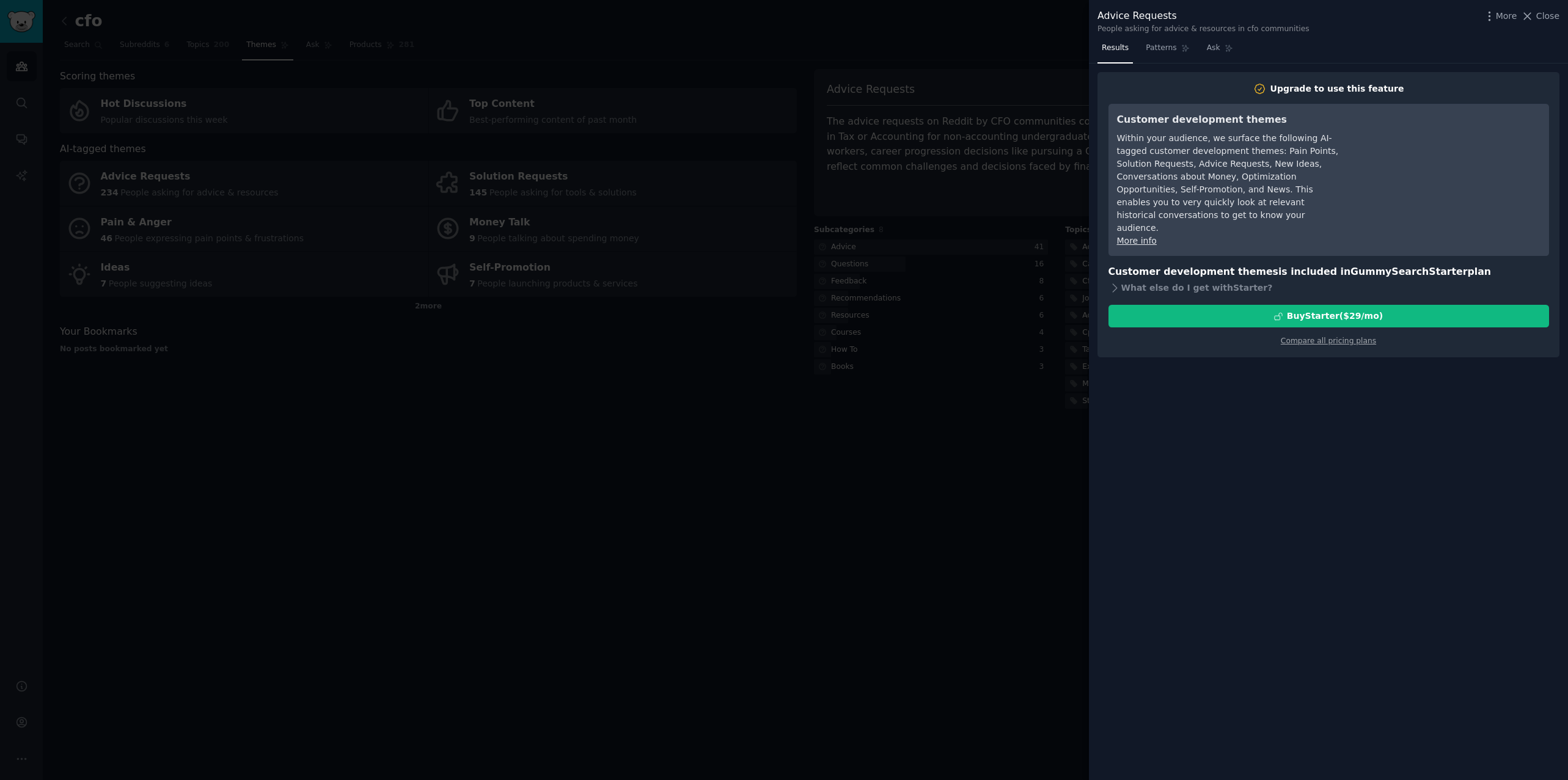
click at [467, 306] on div at bounding box center [784, 390] width 1568 height 780
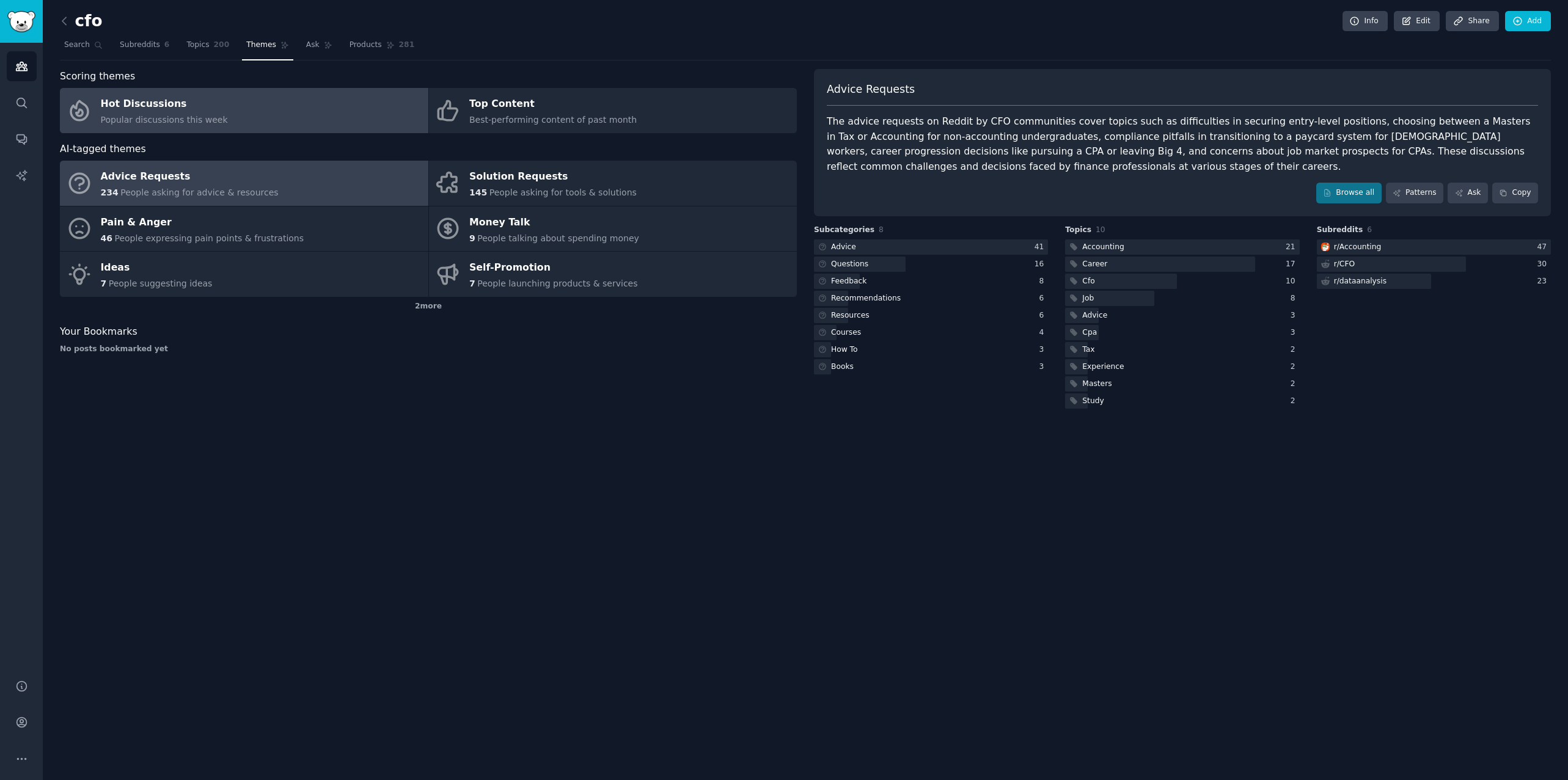
click at [397, 110] on link "Hot Discussions Popular discussions this week" at bounding box center [244, 110] width 369 height 45
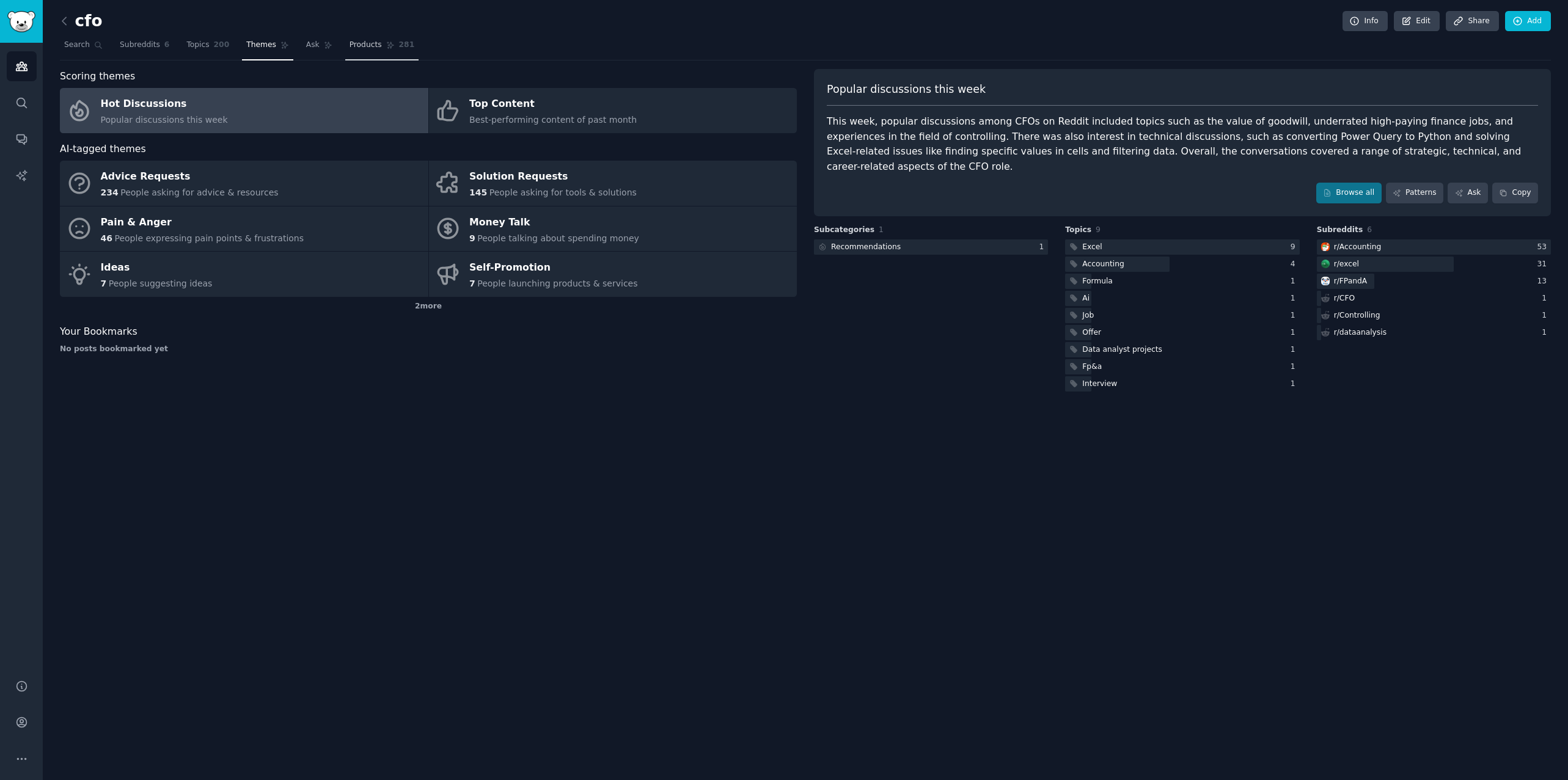
click at [371, 36] on link "Products 281" at bounding box center [382, 48] width 74 height 25
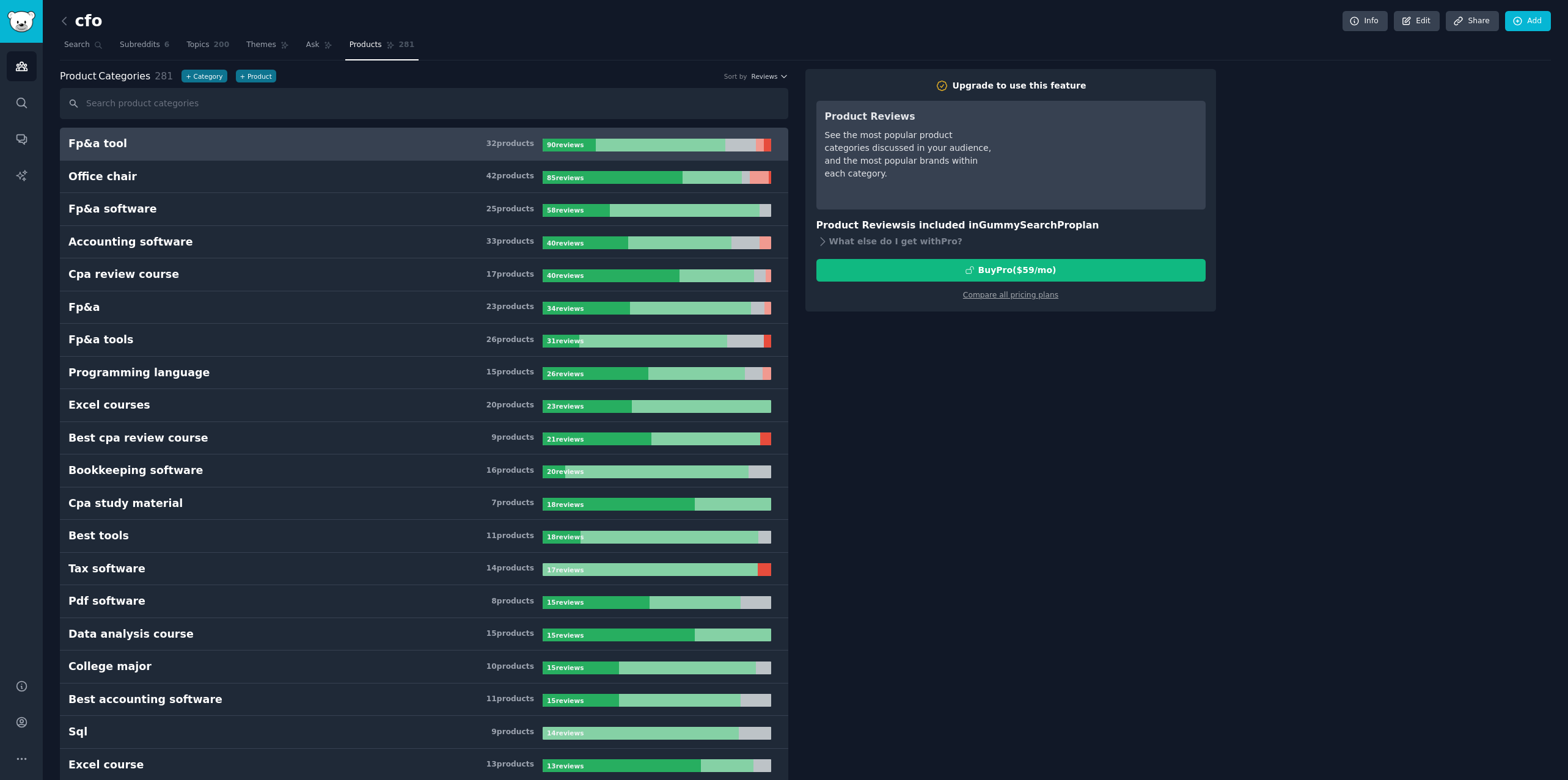
click at [301, 142] on h3 "Fp&a tool 32 product s" at bounding box center [305, 143] width 474 height 15
click at [40, 22] on link "Sidebar" at bounding box center [21, 21] width 43 height 43
